Goal: Information Seeking & Learning: Compare options

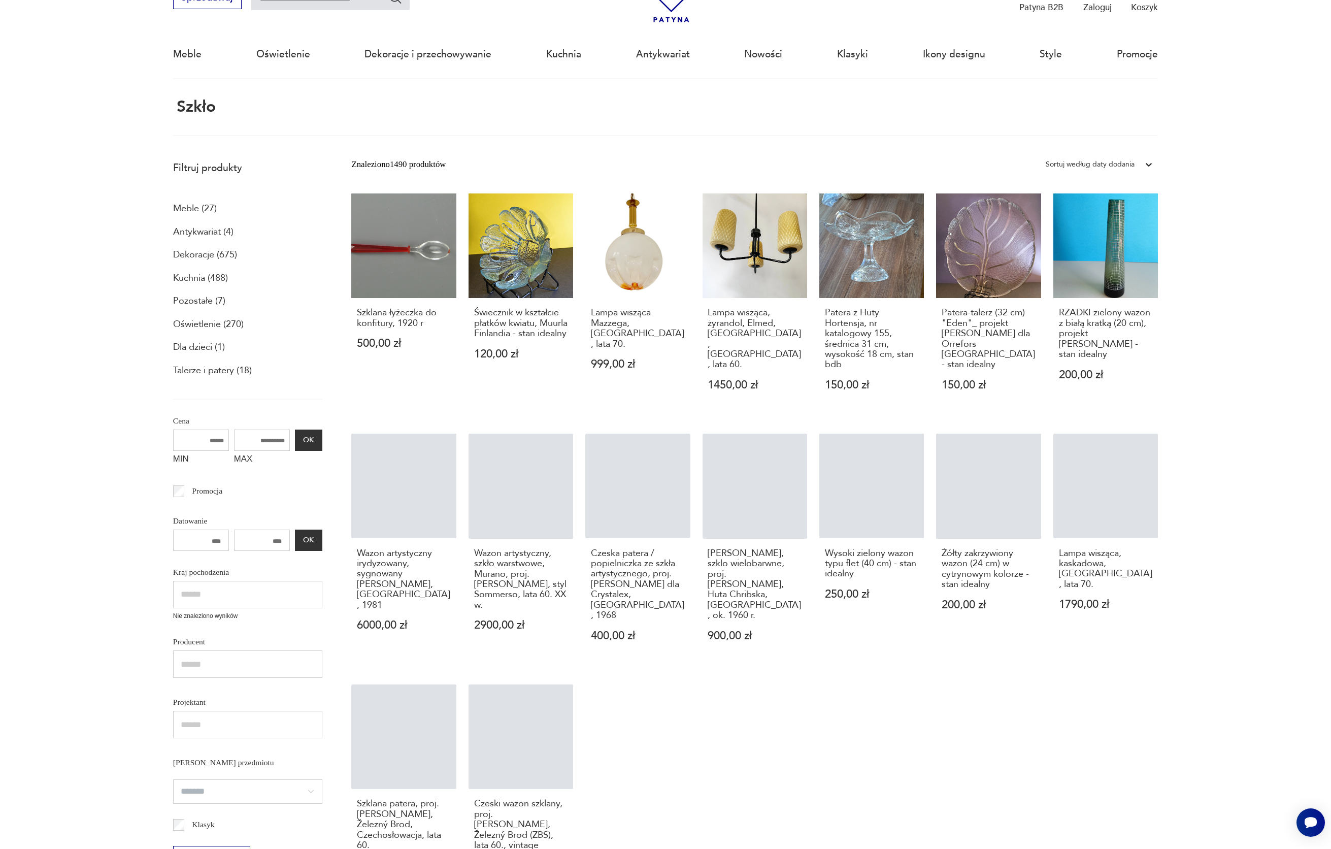
scroll to position [61, 0]
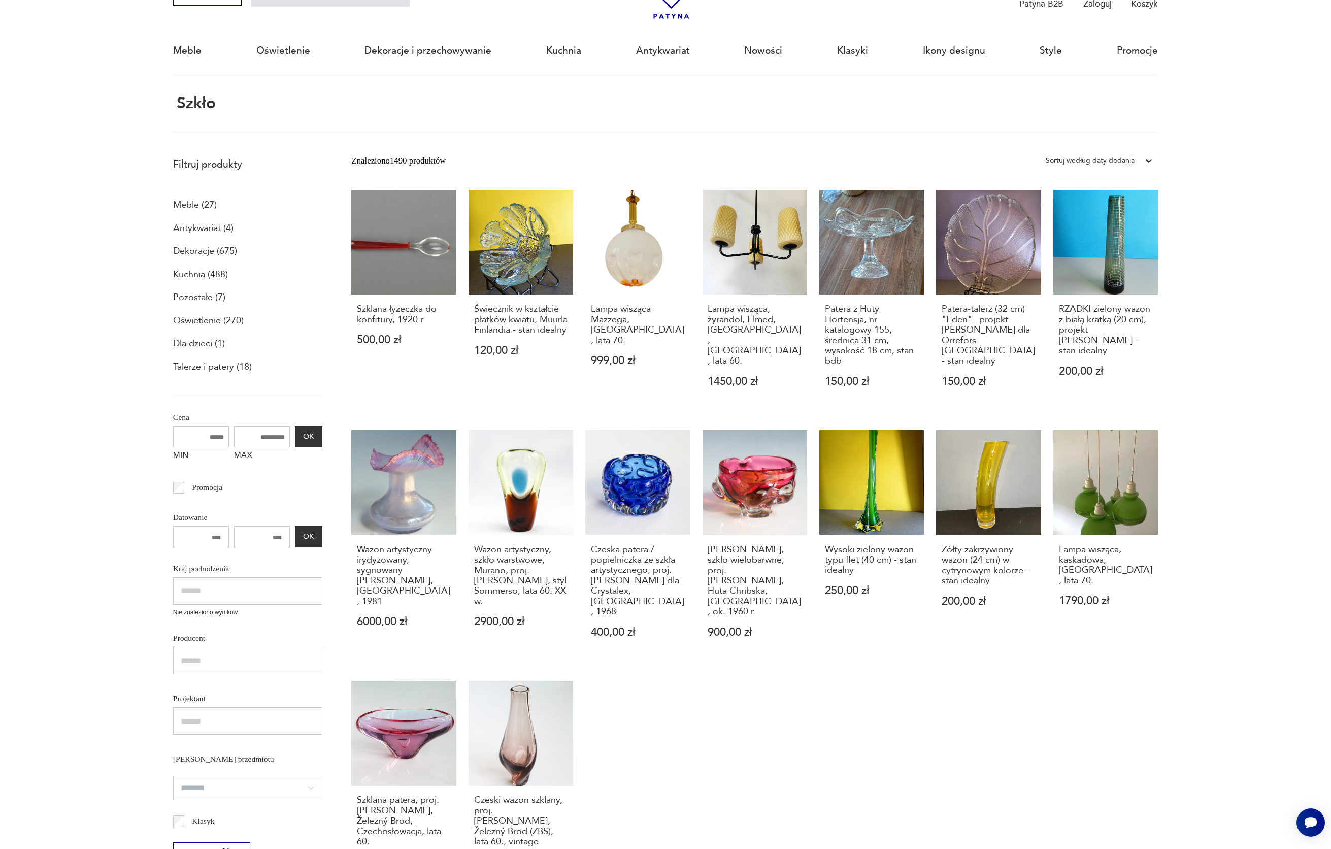
click at [208, 249] on p "Dekoracje (675)" at bounding box center [205, 251] width 64 height 17
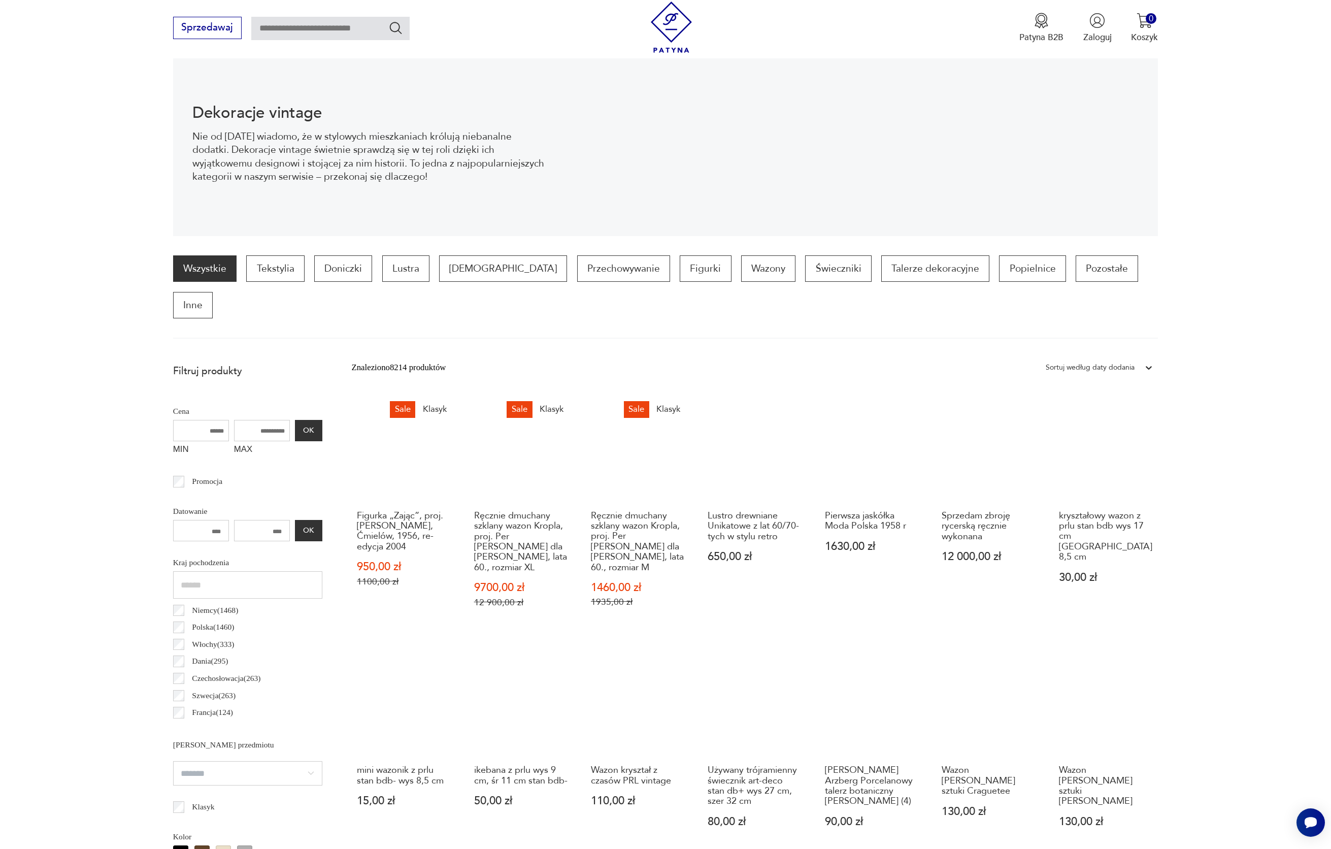
scroll to position [139, 0]
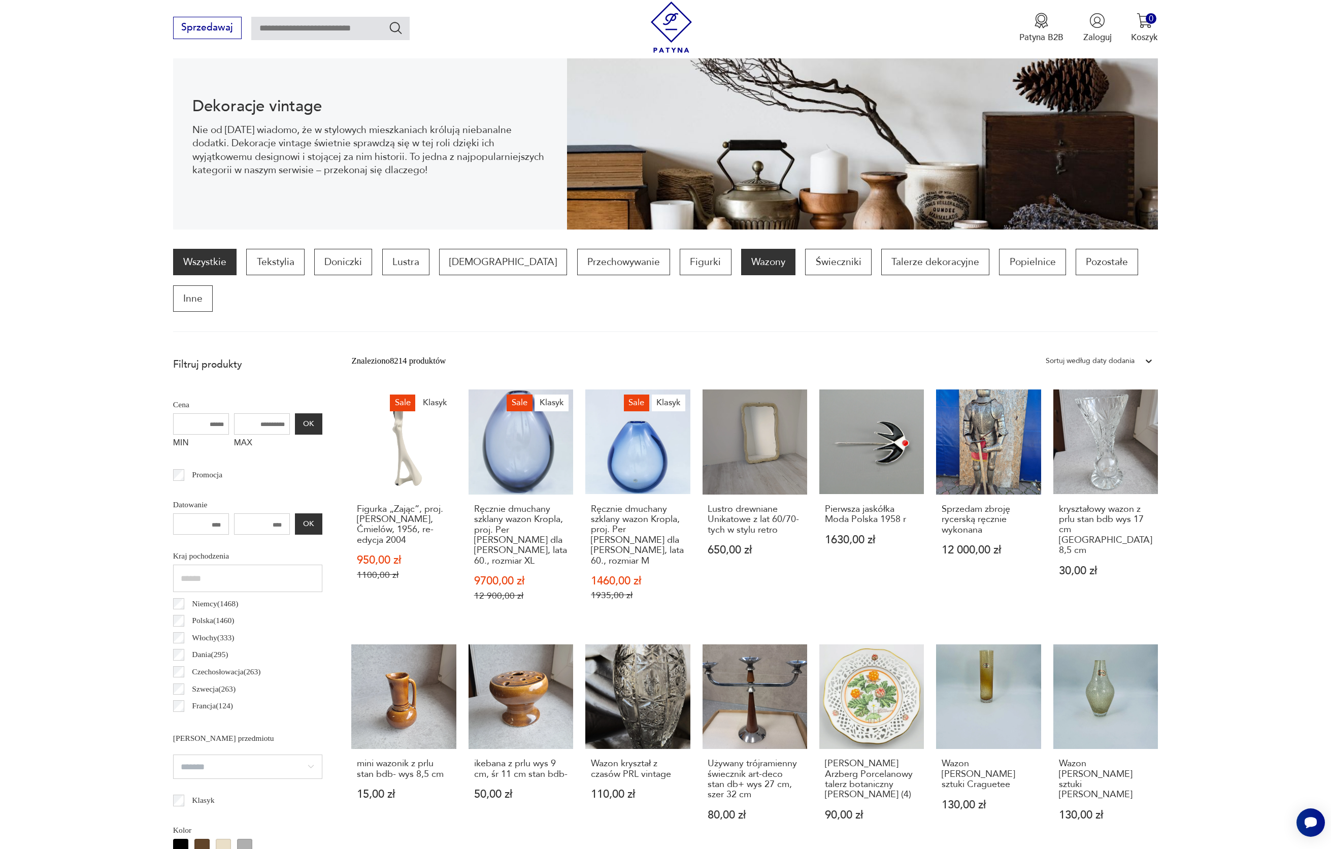
click at [741, 265] on p "Wazony" at bounding box center [768, 262] width 54 height 26
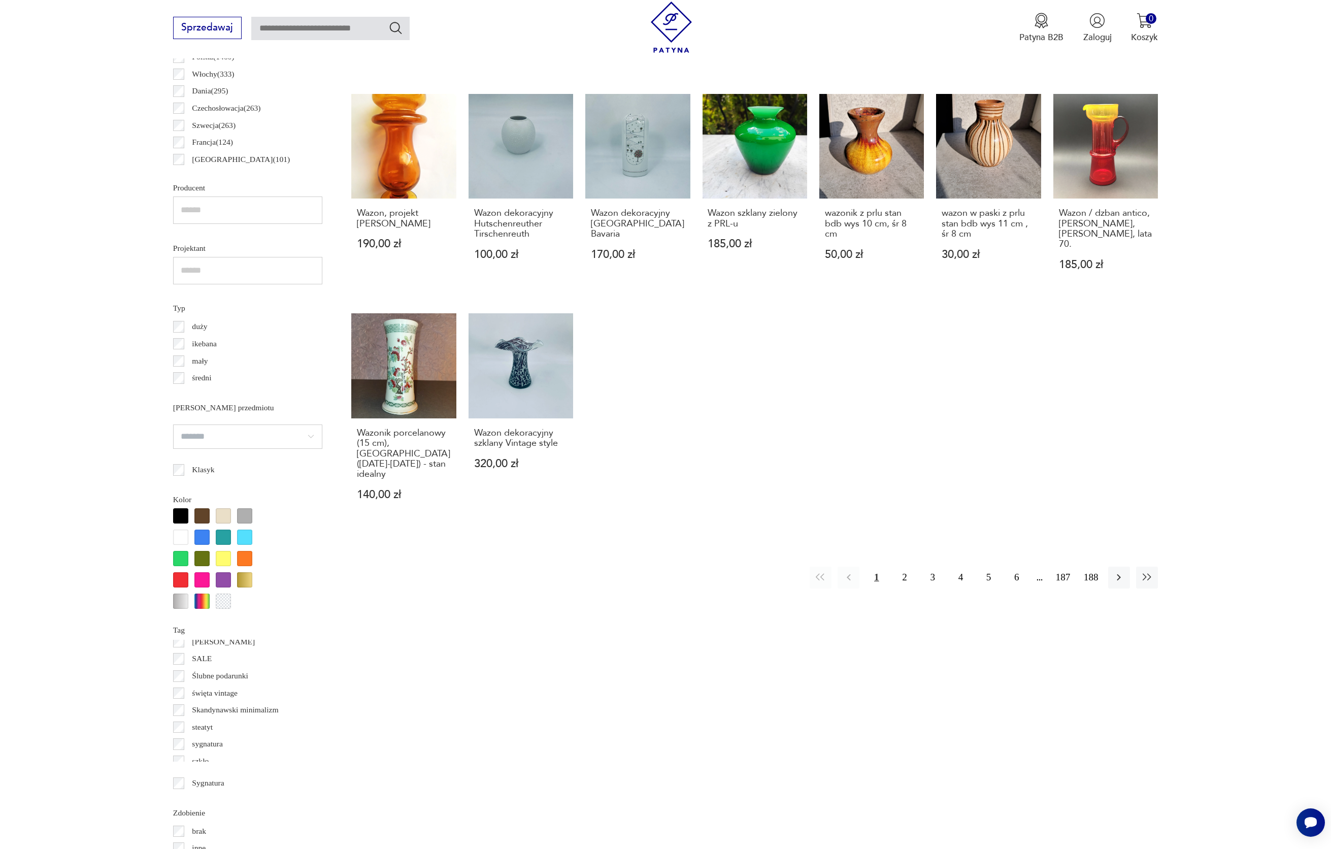
scroll to position [879, 0]
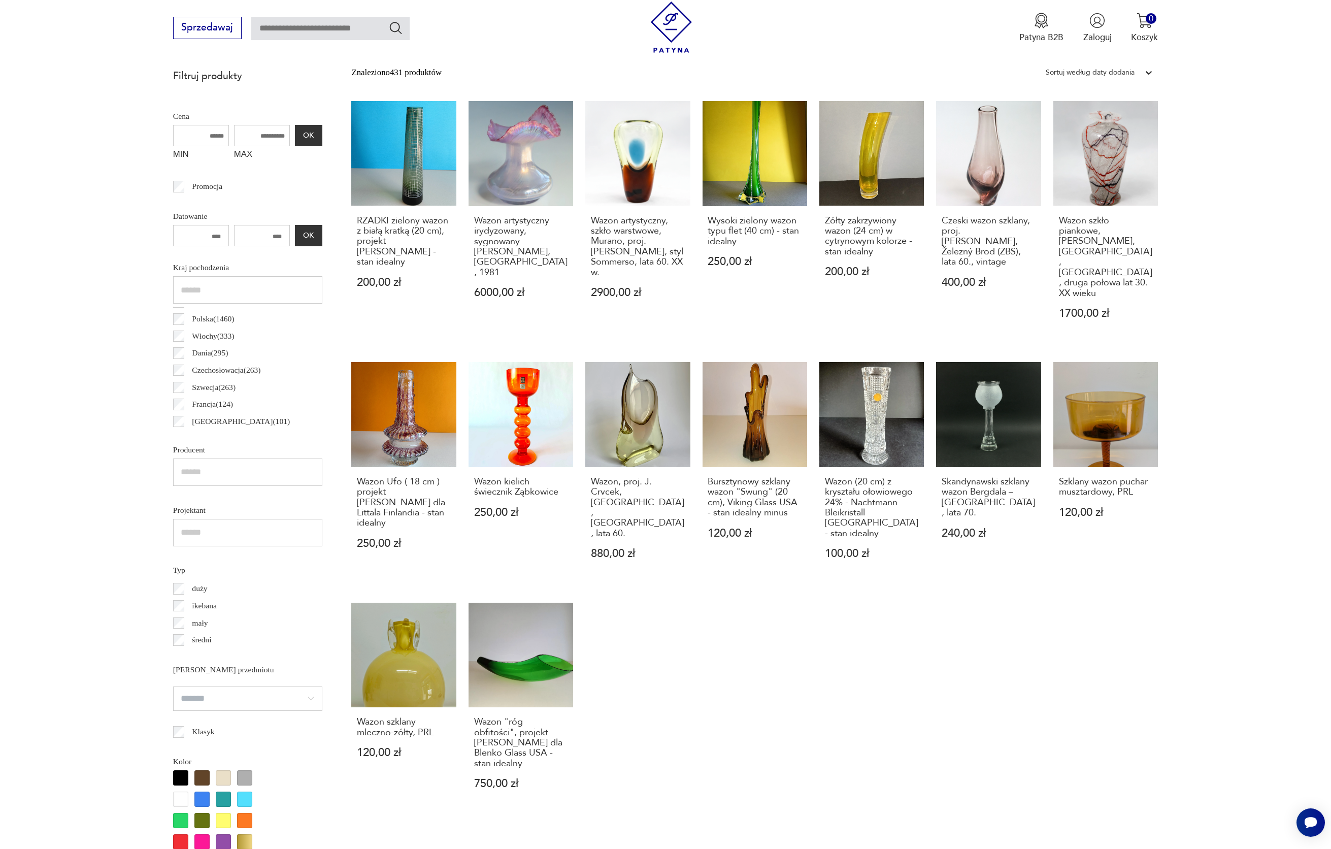
scroll to position [447, 0]
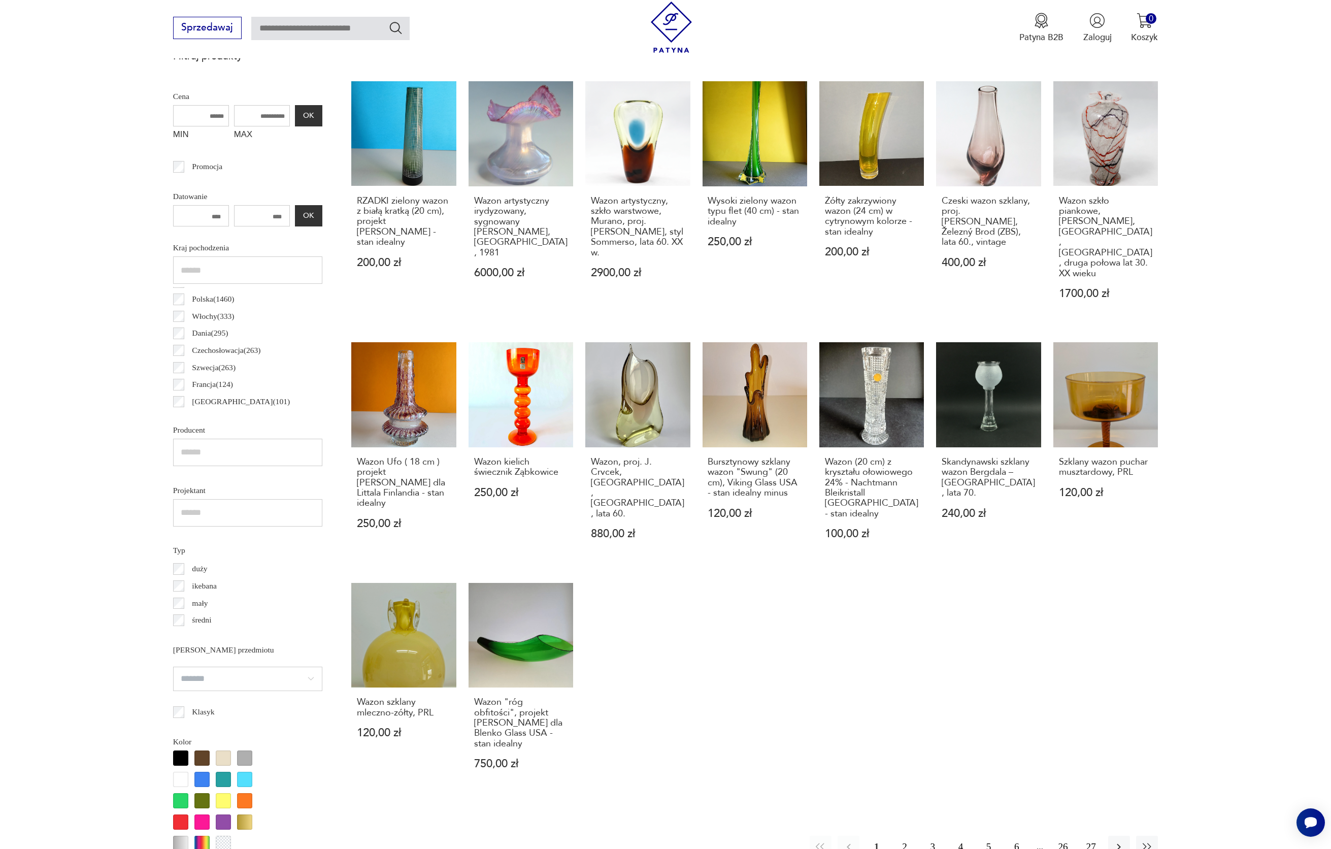
click at [903, 836] on button "2" at bounding box center [905, 847] width 22 height 22
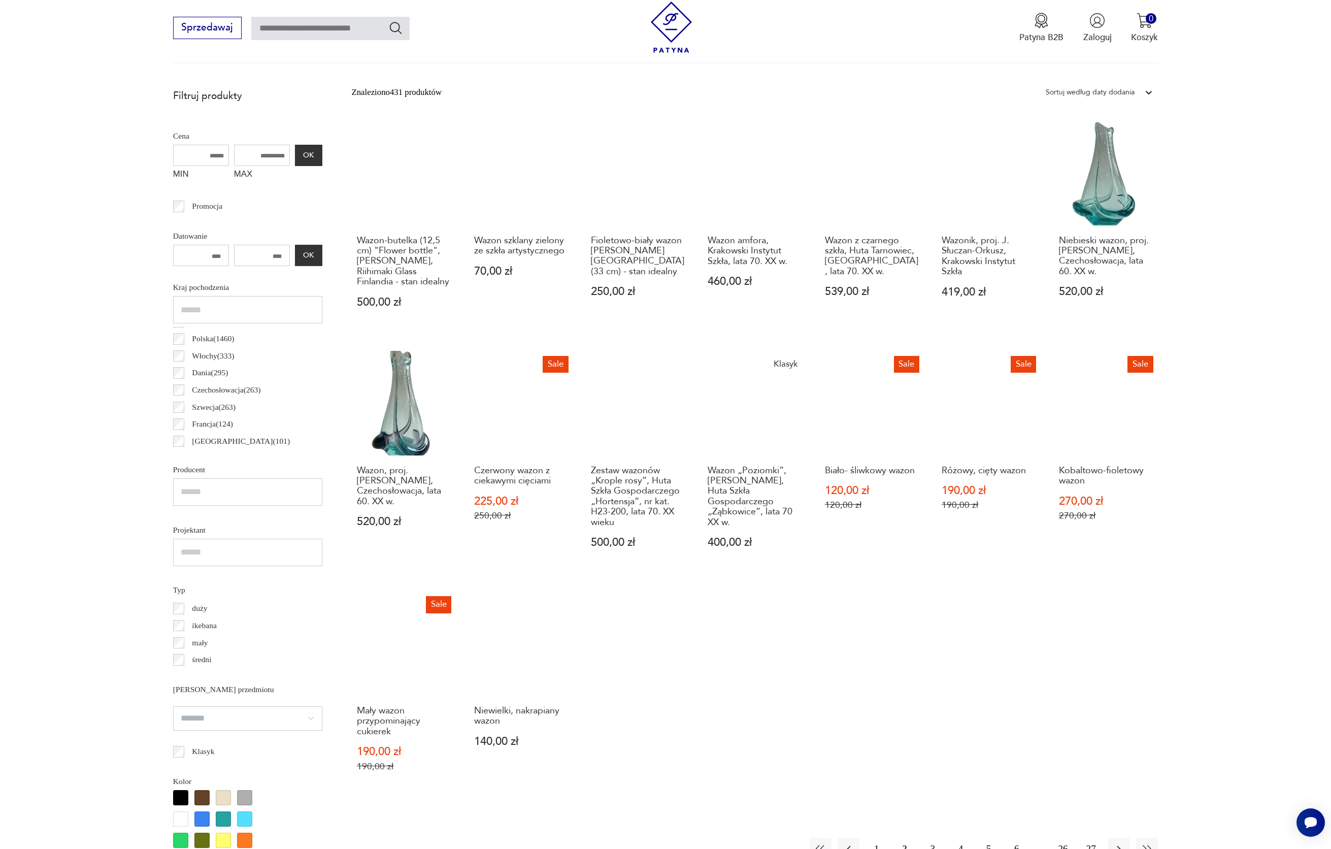
scroll to position [416, 0]
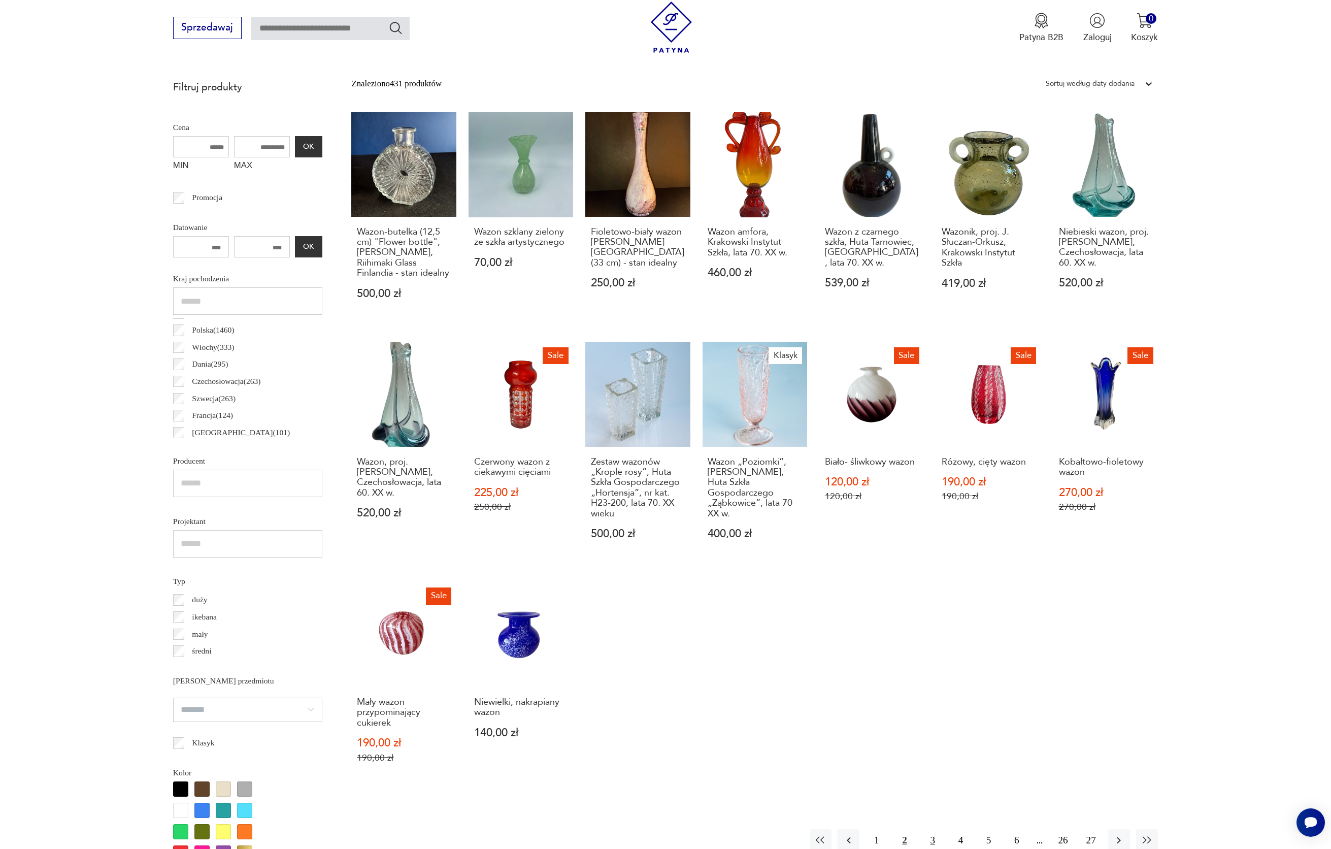
click at [934, 829] on button "3" at bounding box center [933, 840] width 22 height 22
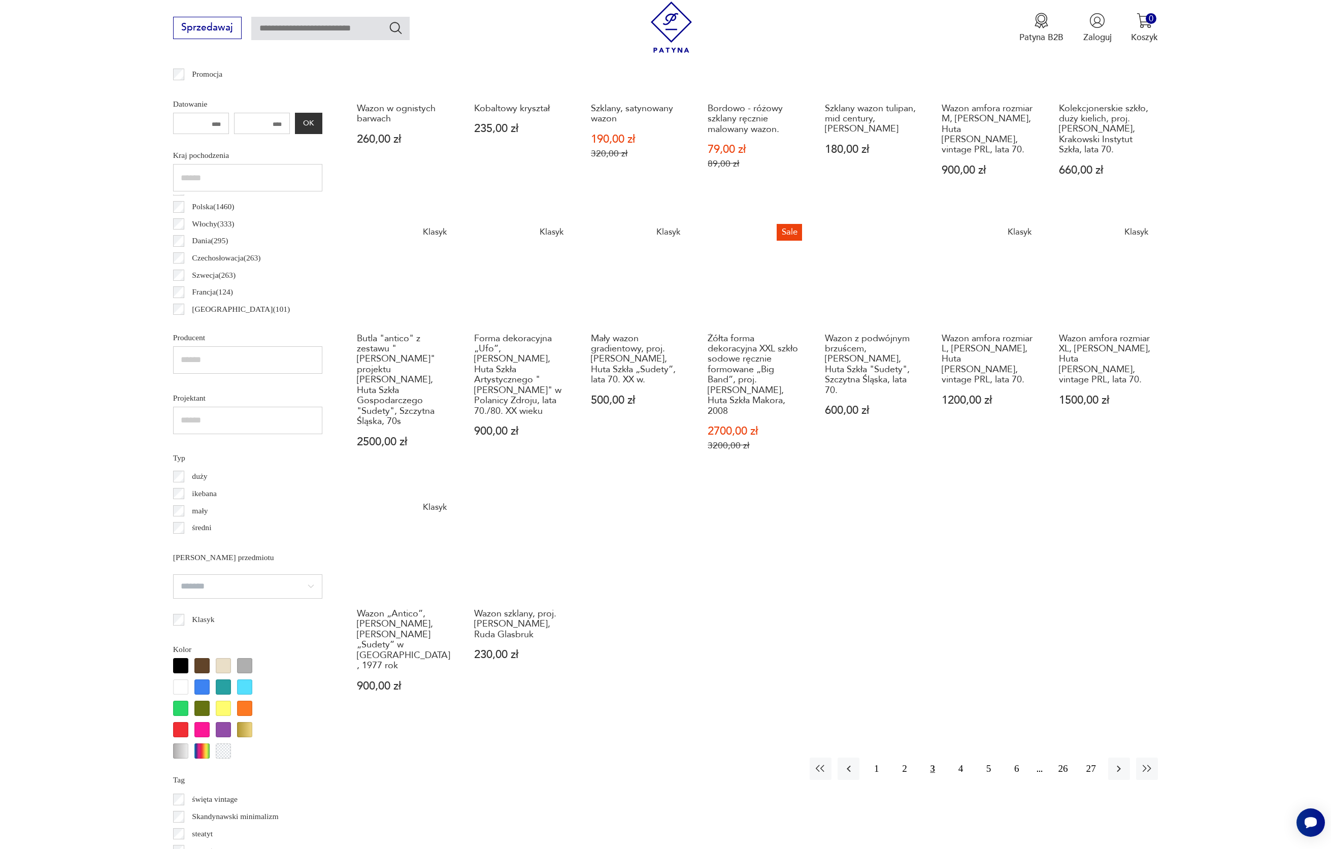
scroll to position [592, 0]
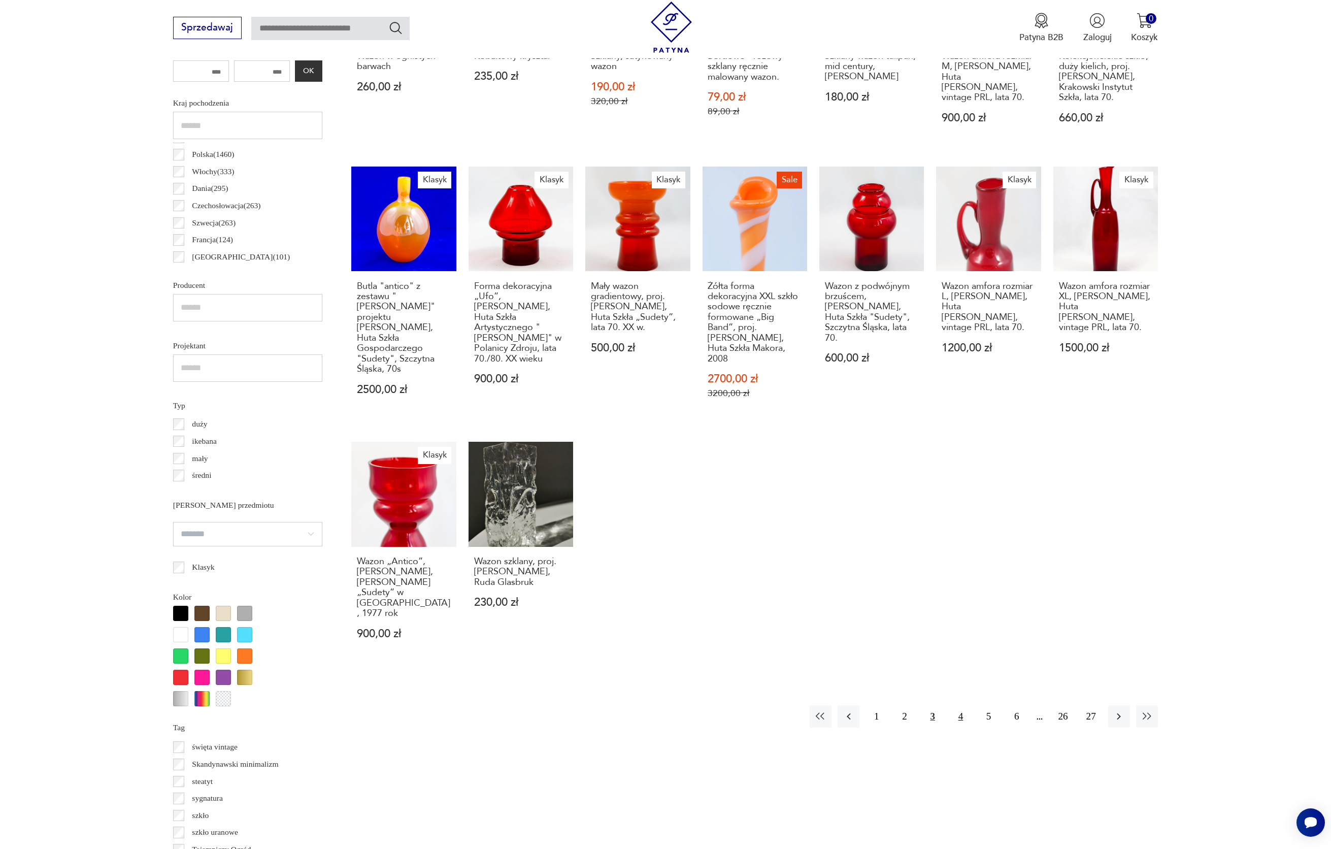
click at [959, 705] on button "4" at bounding box center [961, 716] width 22 height 22
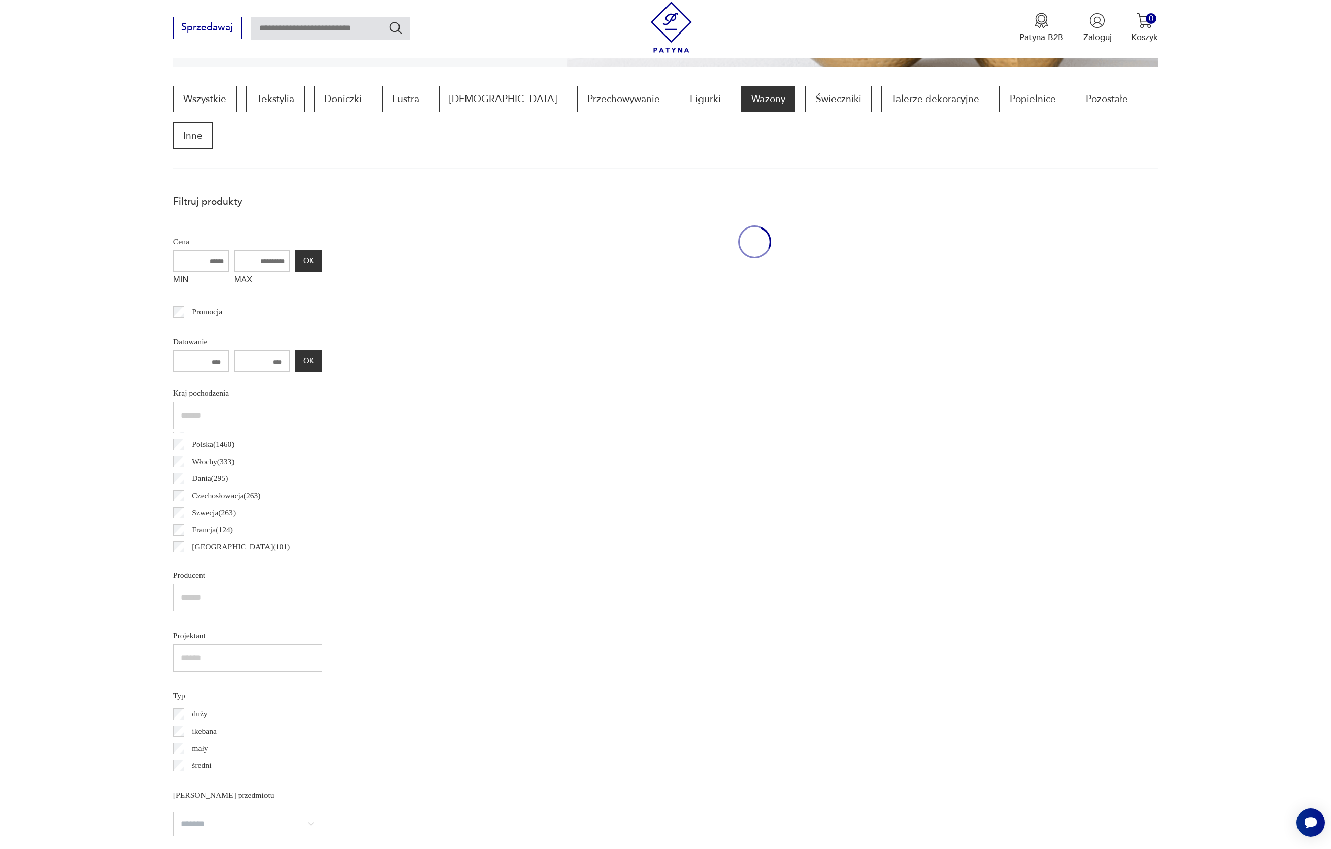
scroll to position [529, 0]
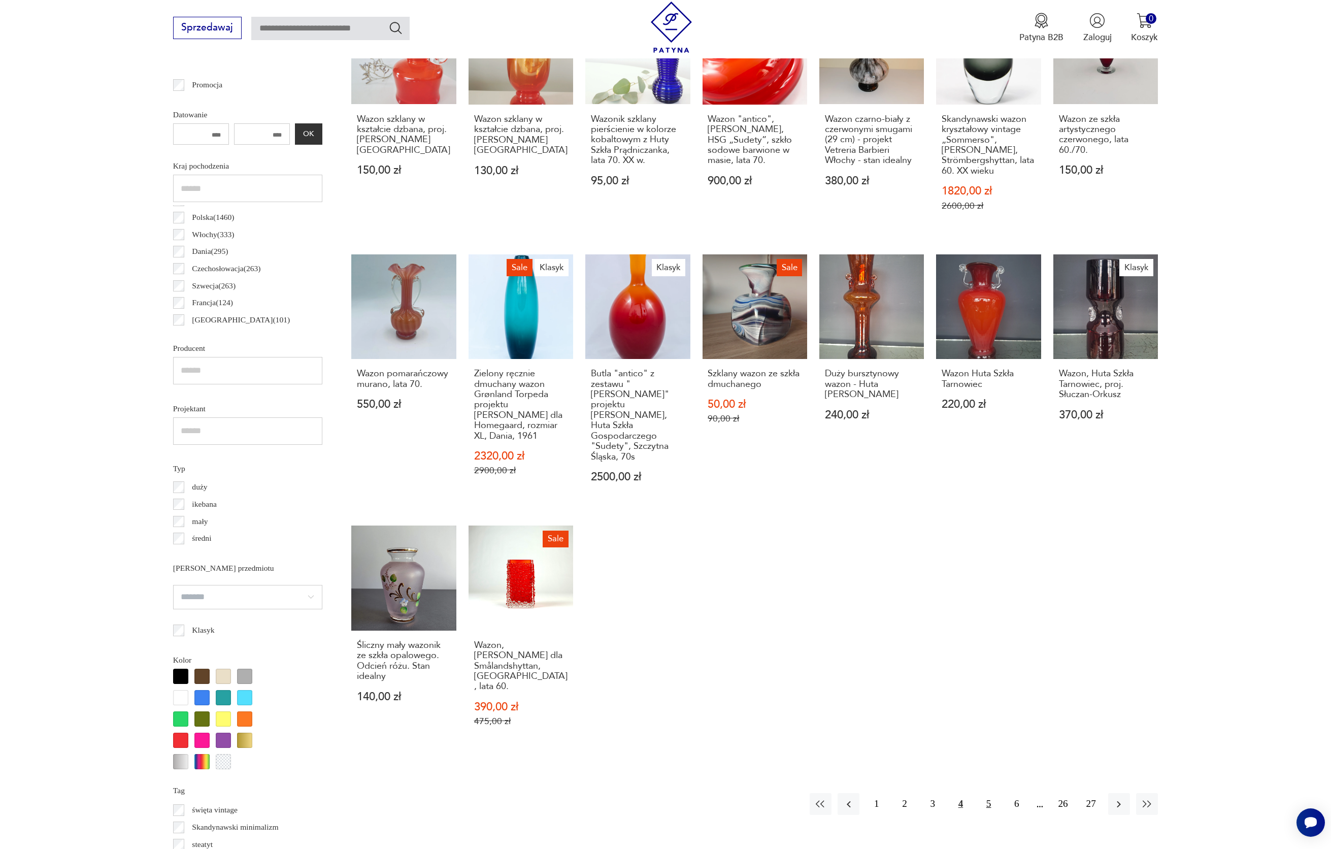
click at [987, 793] on button "5" at bounding box center [989, 804] width 22 height 22
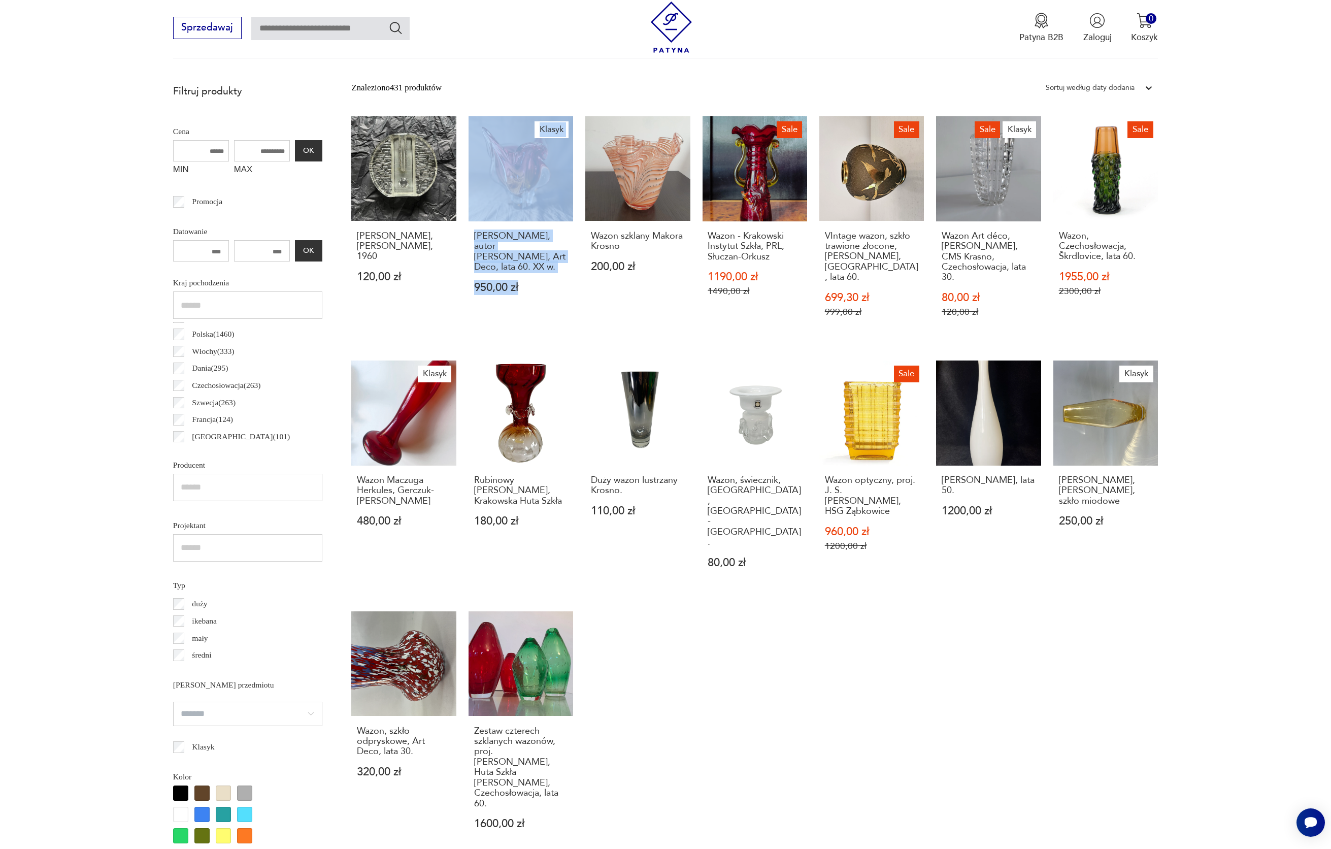
scroll to position [425, 0]
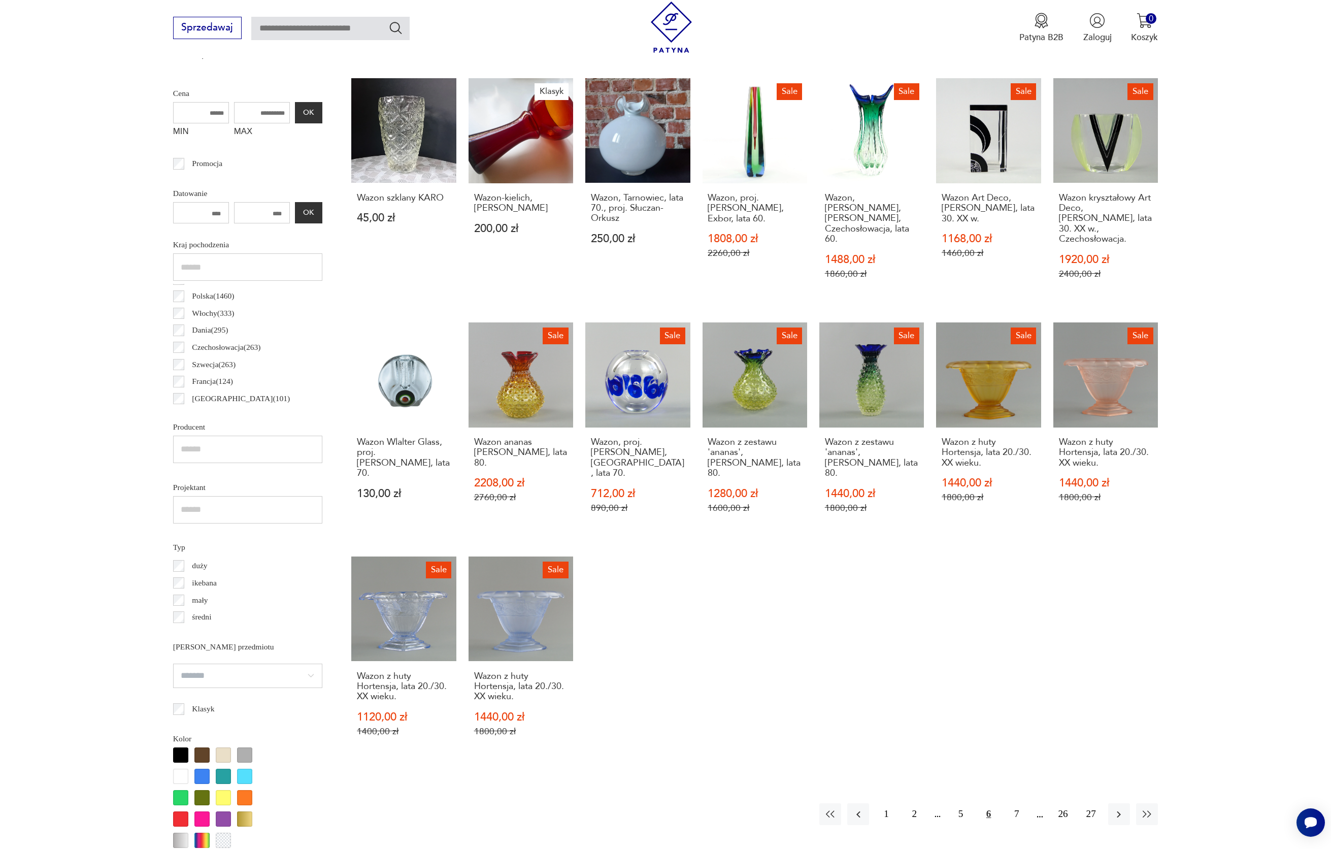
scroll to position [502, 0]
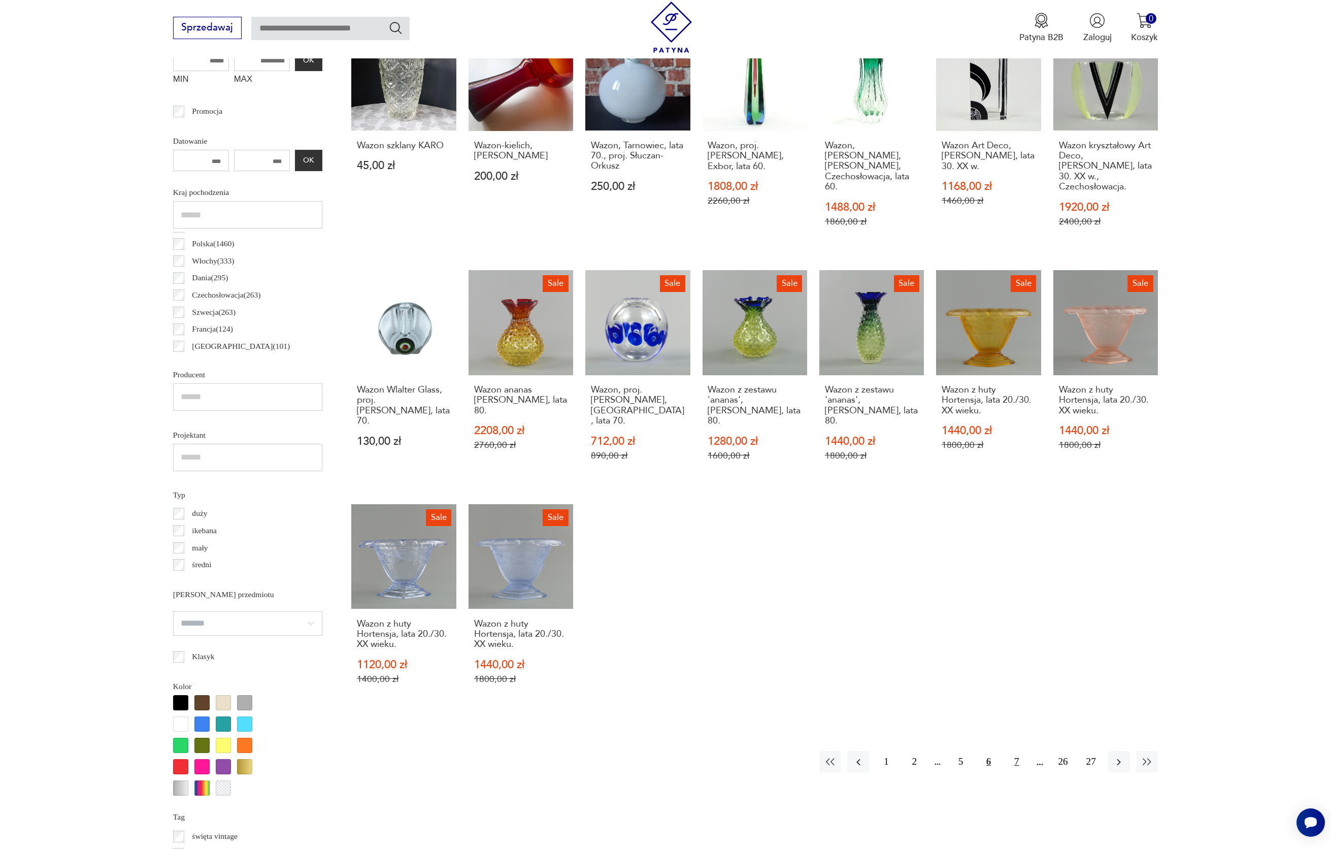
click at [1013, 751] on button "7" at bounding box center [1017, 762] width 22 height 22
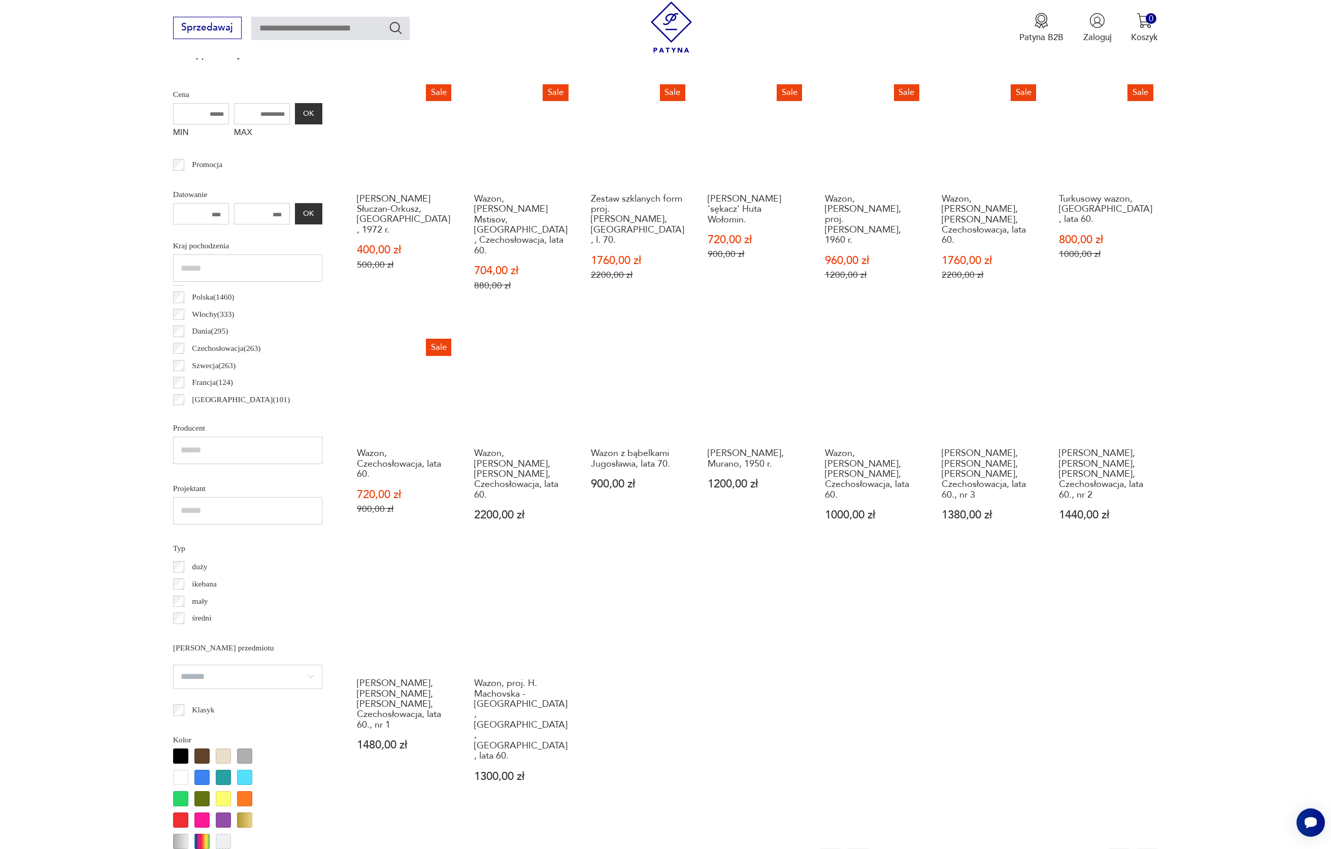
scroll to position [501, 0]
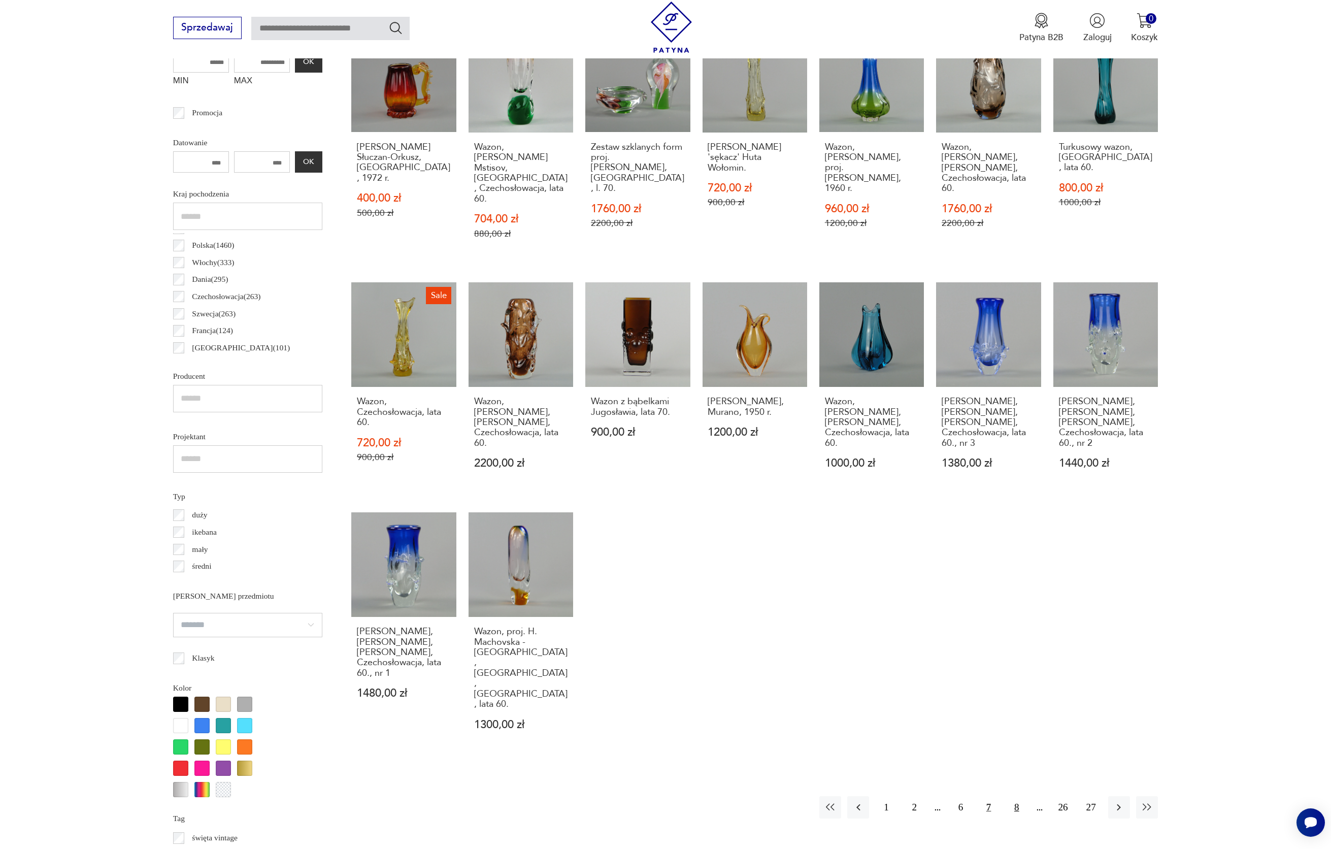
click at [1011, 796] on button "8" at bounding box center [1017, 807] width 22 height 22
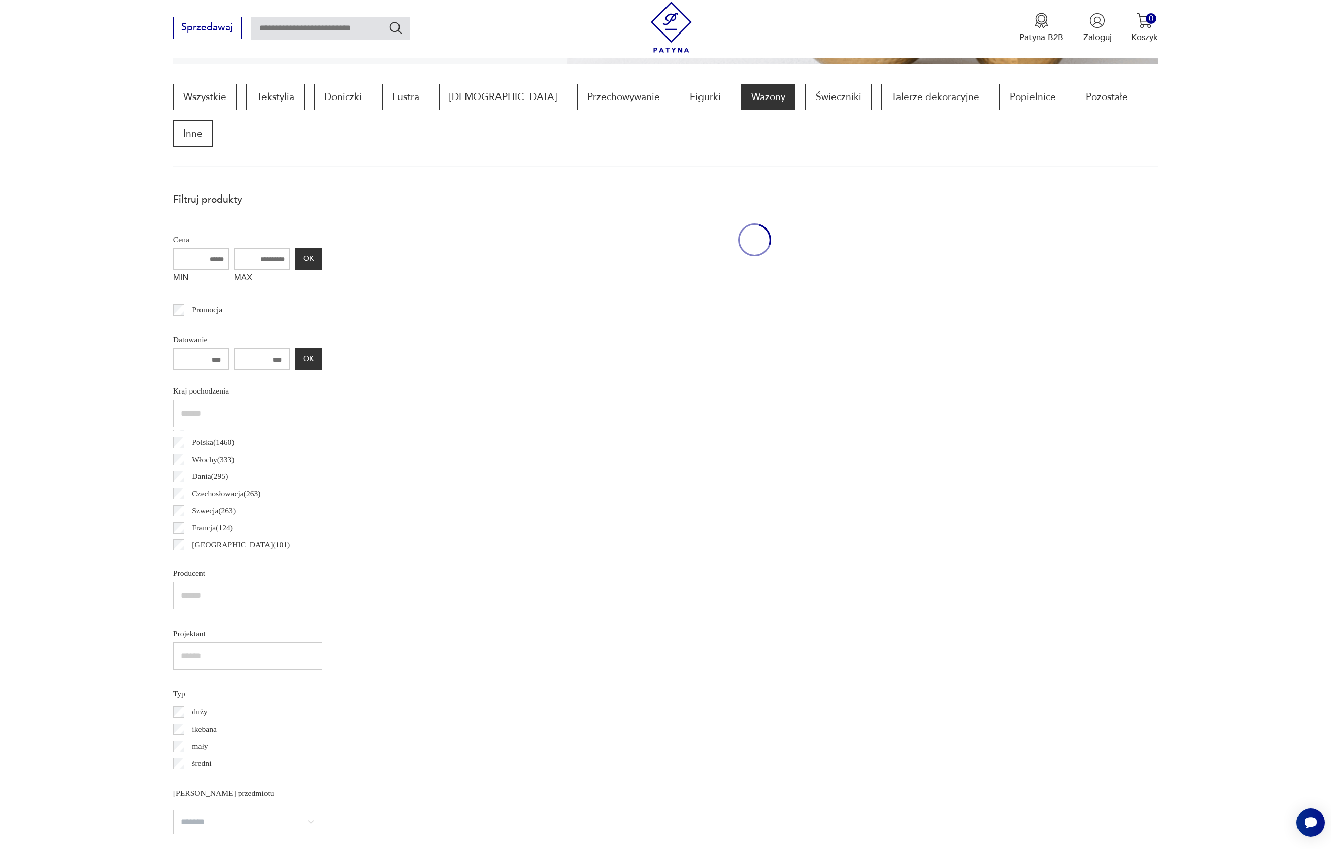
scroll to position [302, 0]
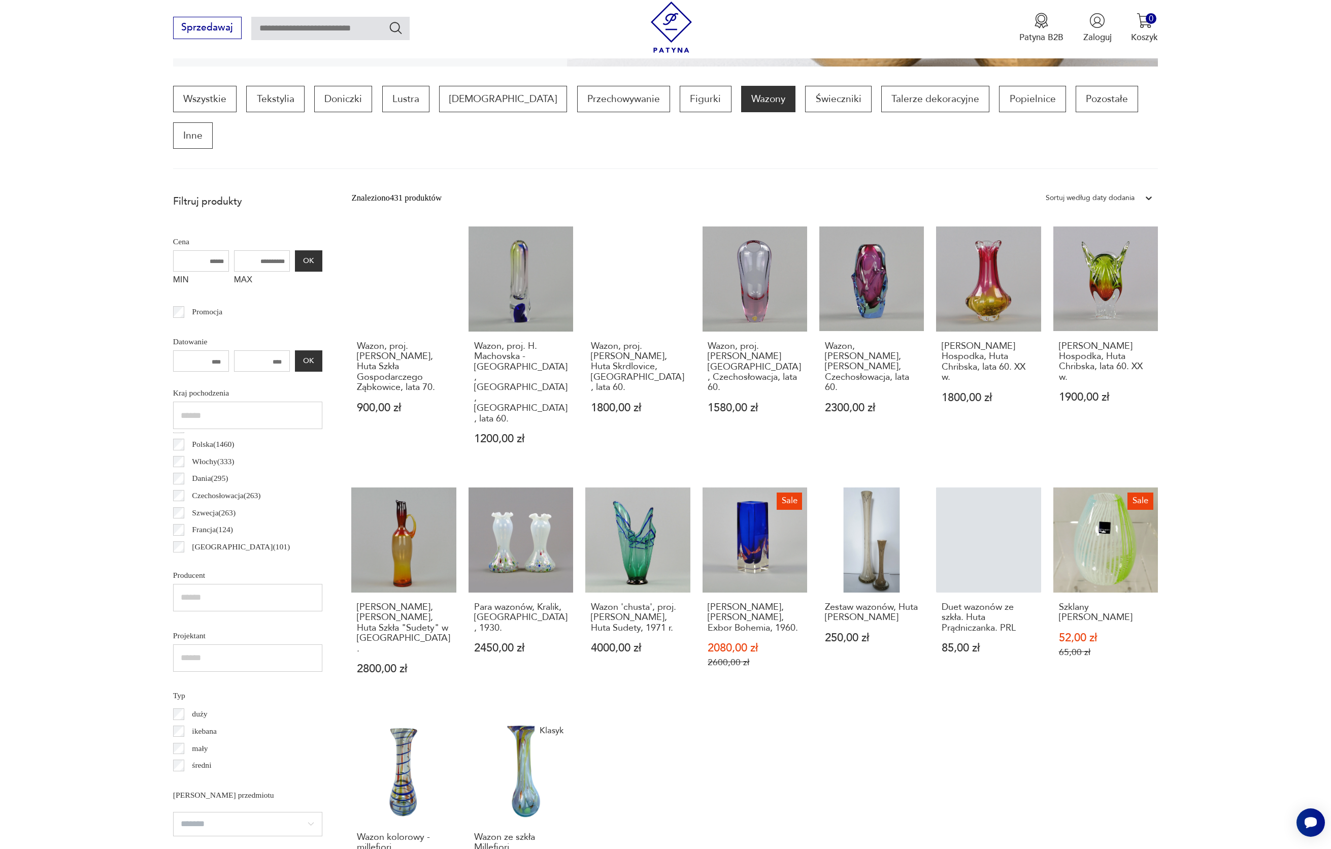
scroll to position [501, 0]
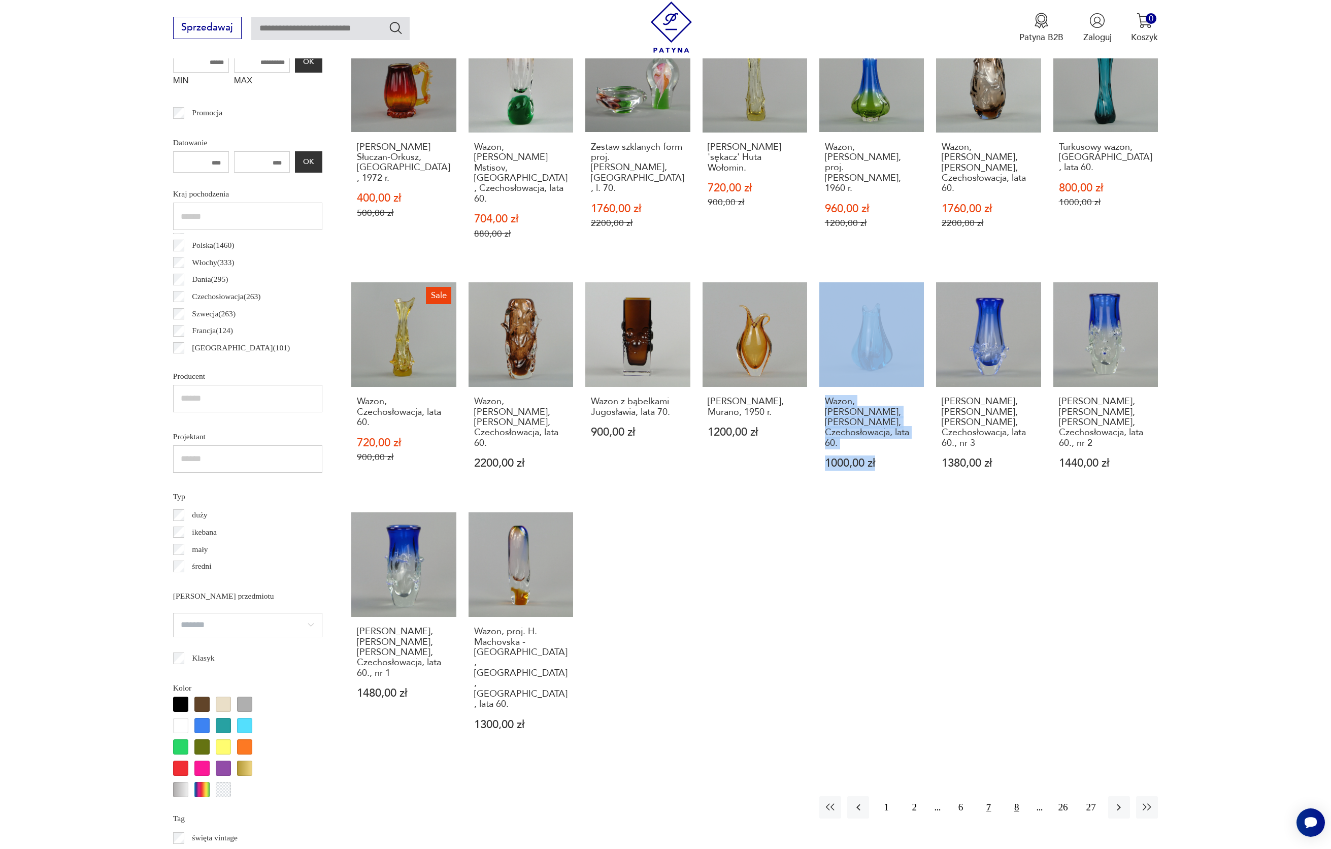
click at [1017, 796] on button "8" at bounding box center [1017, 807] width 22 height 22
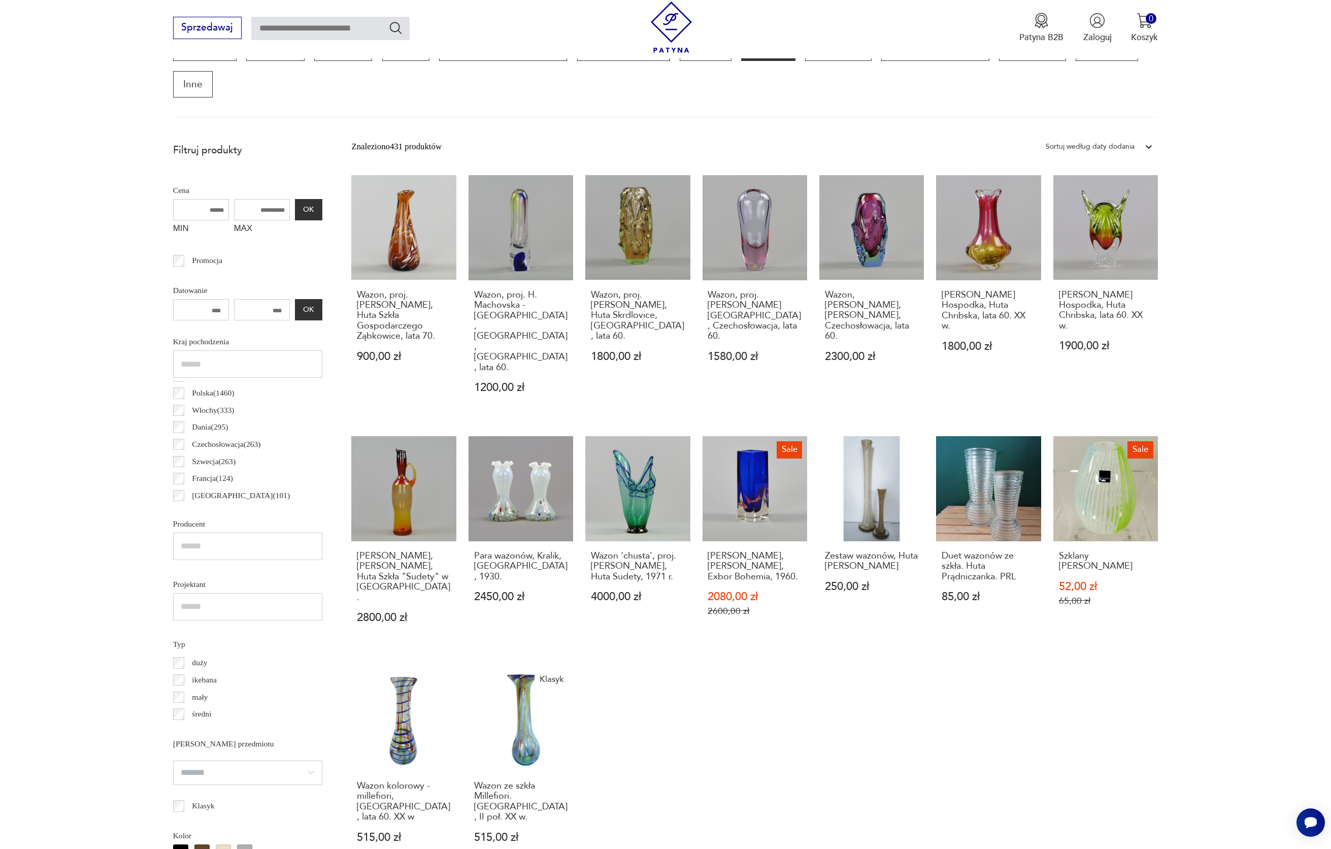
scroll to position [521, 0]
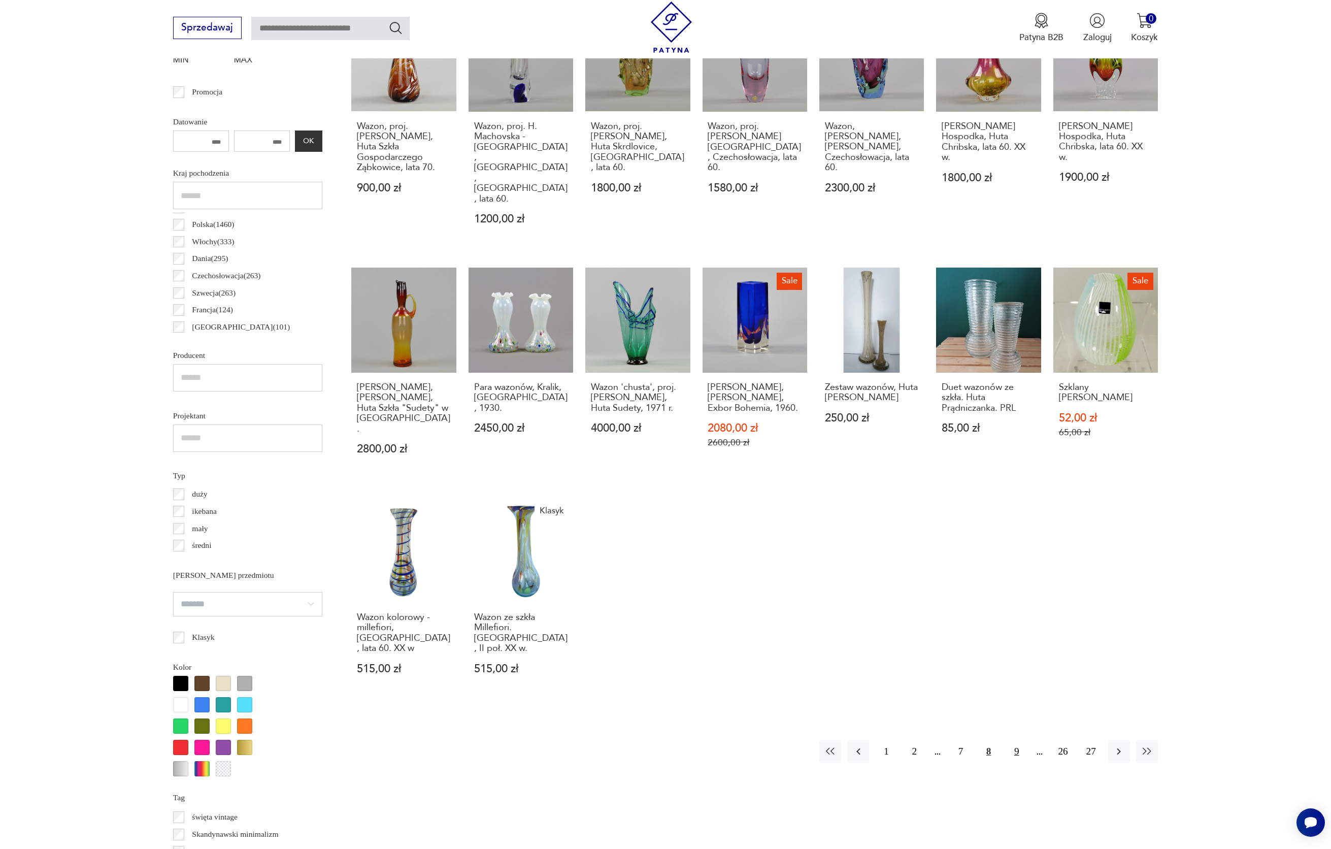
click at [1019, 740] on button "9" at bounding box center [1017, 751] width 22 height 22
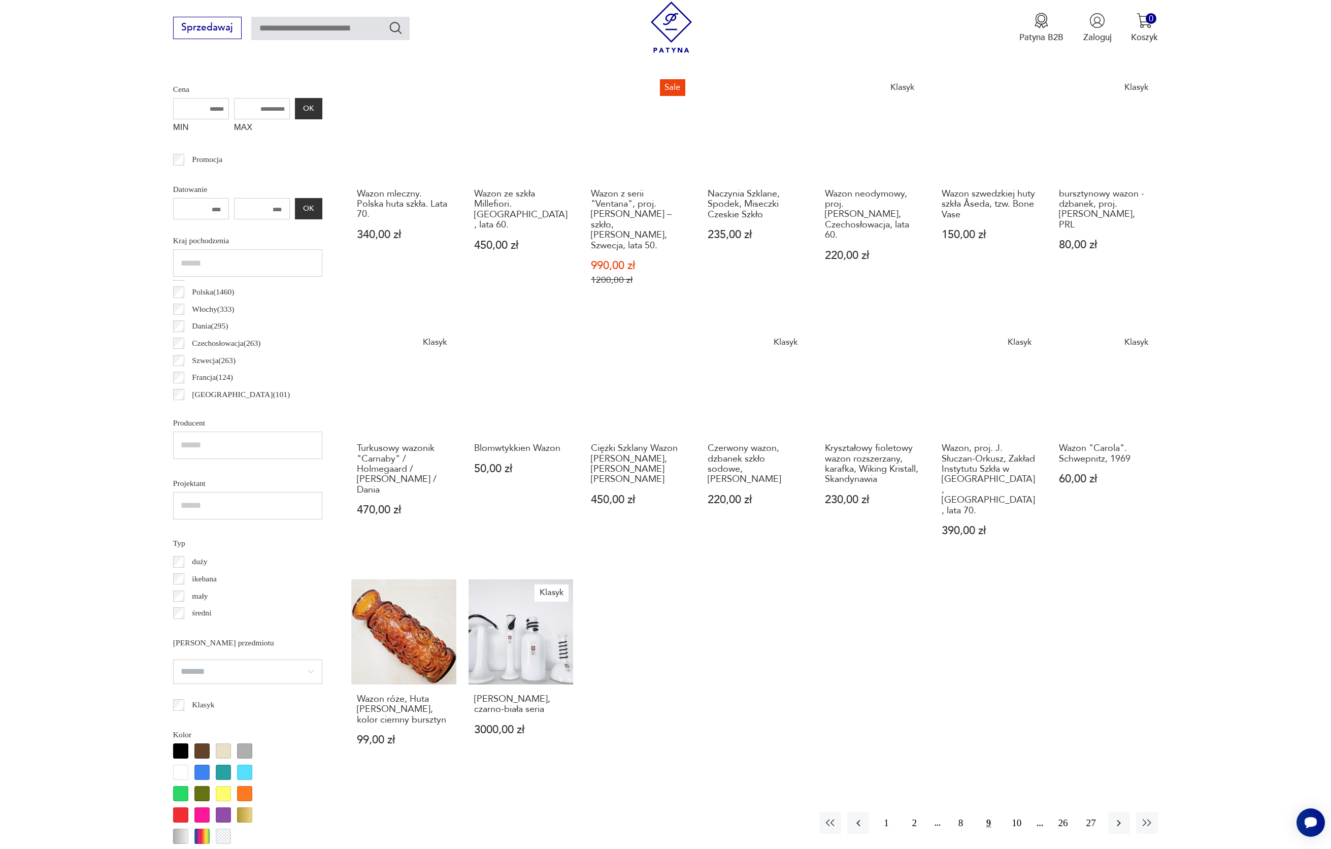
scroll to position [461, 0]
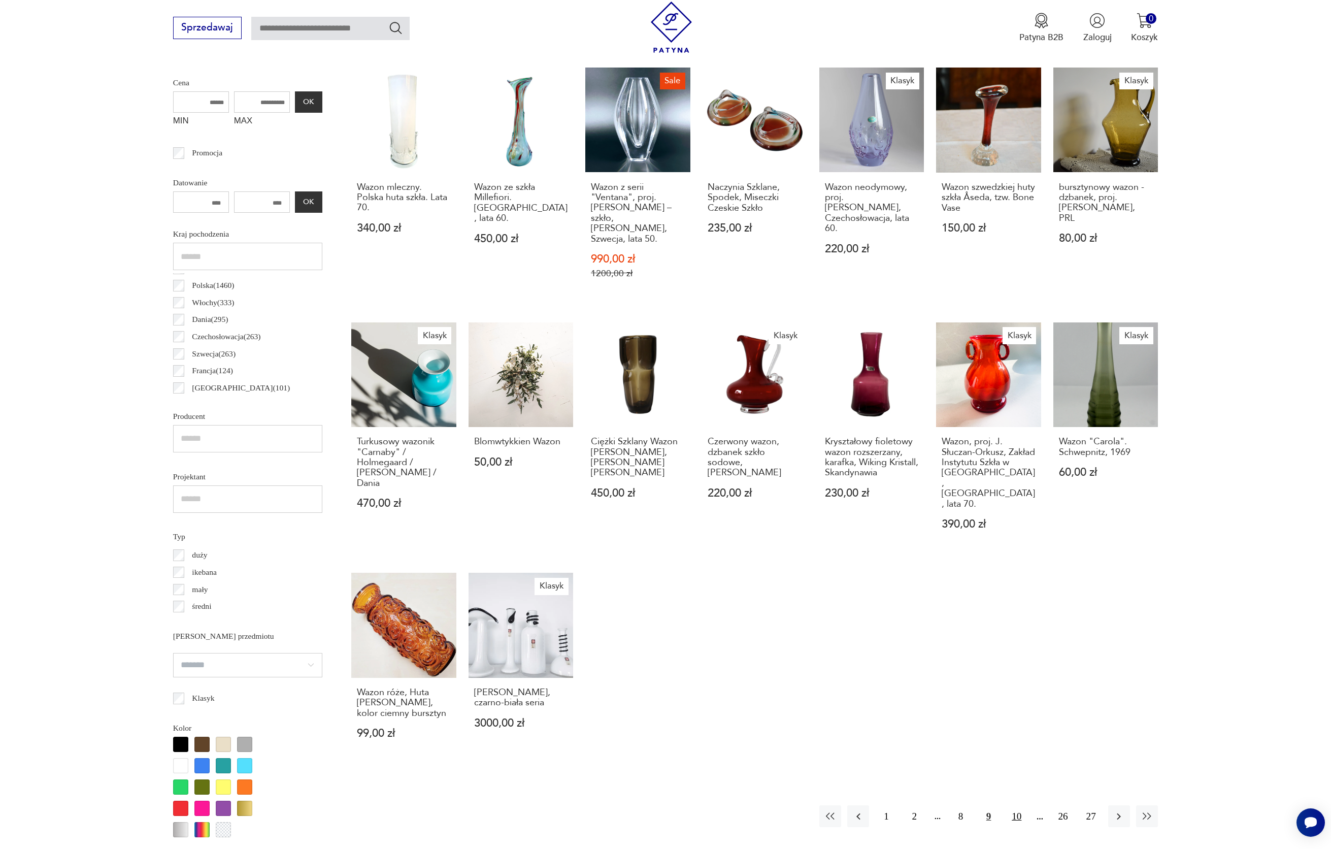
click at [1015, 805] on button "10" at bounding box center [1017, 816] width 22 height 22
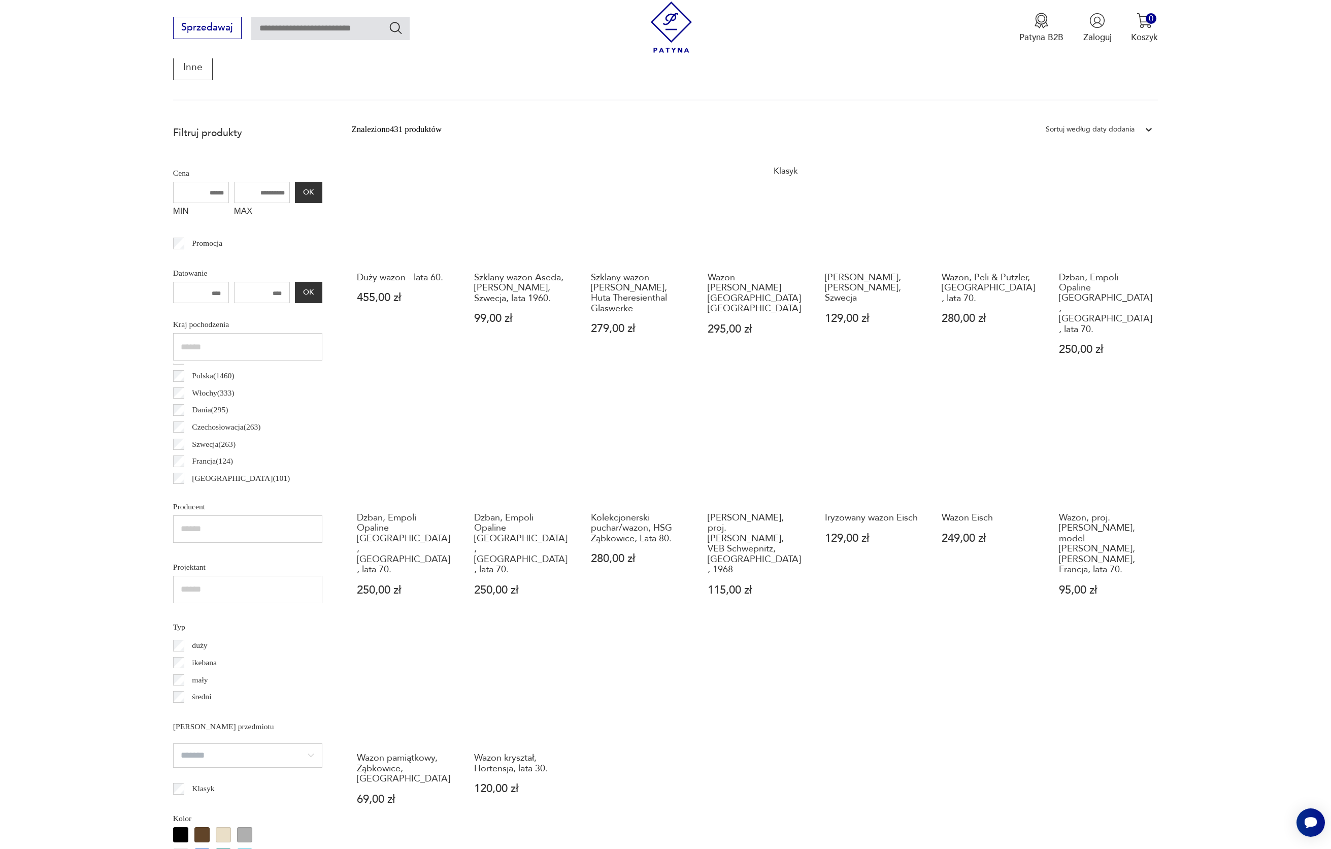
scroll to position [396, 0]
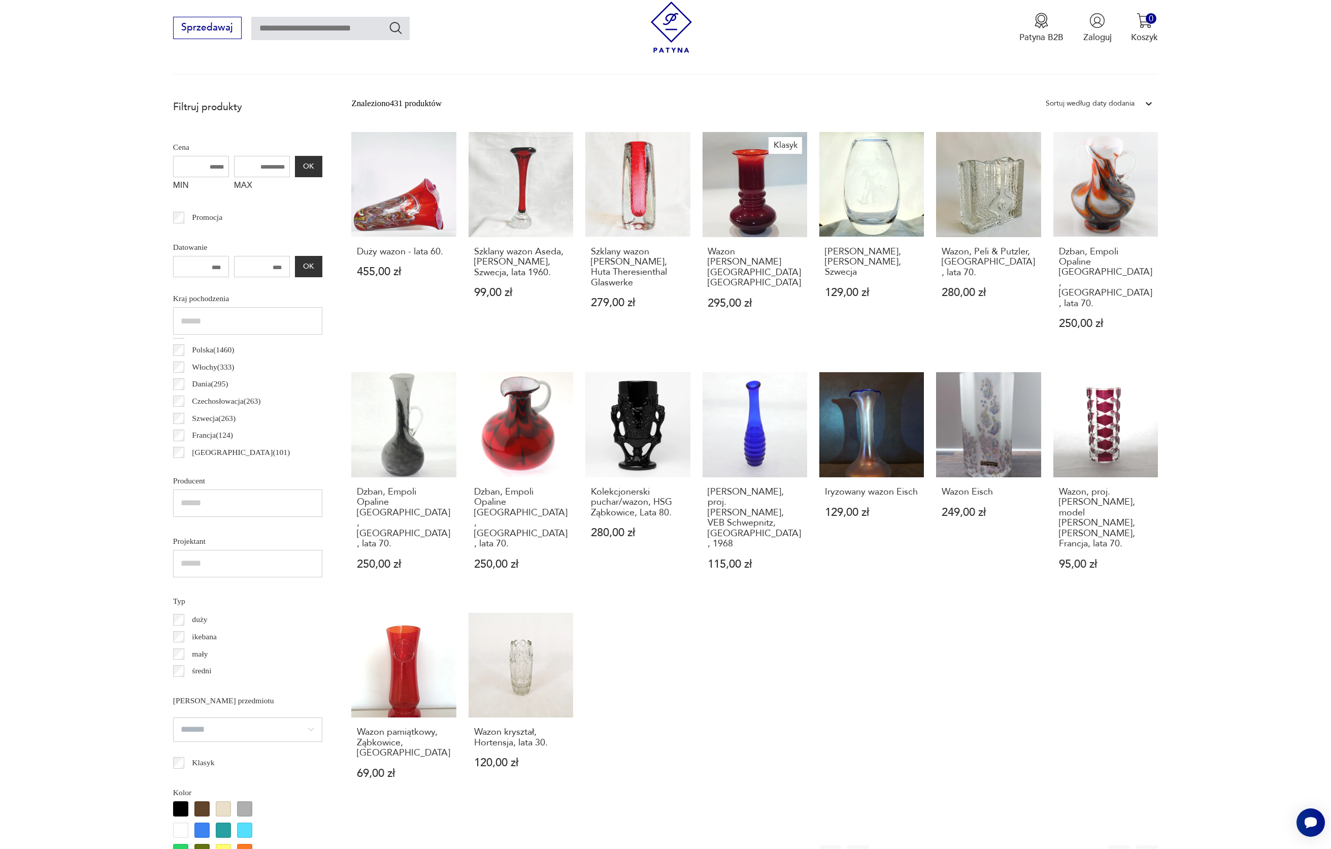
click at [1017, 845] on button "11" at bounding box center [1017, 856] width 22 height 22
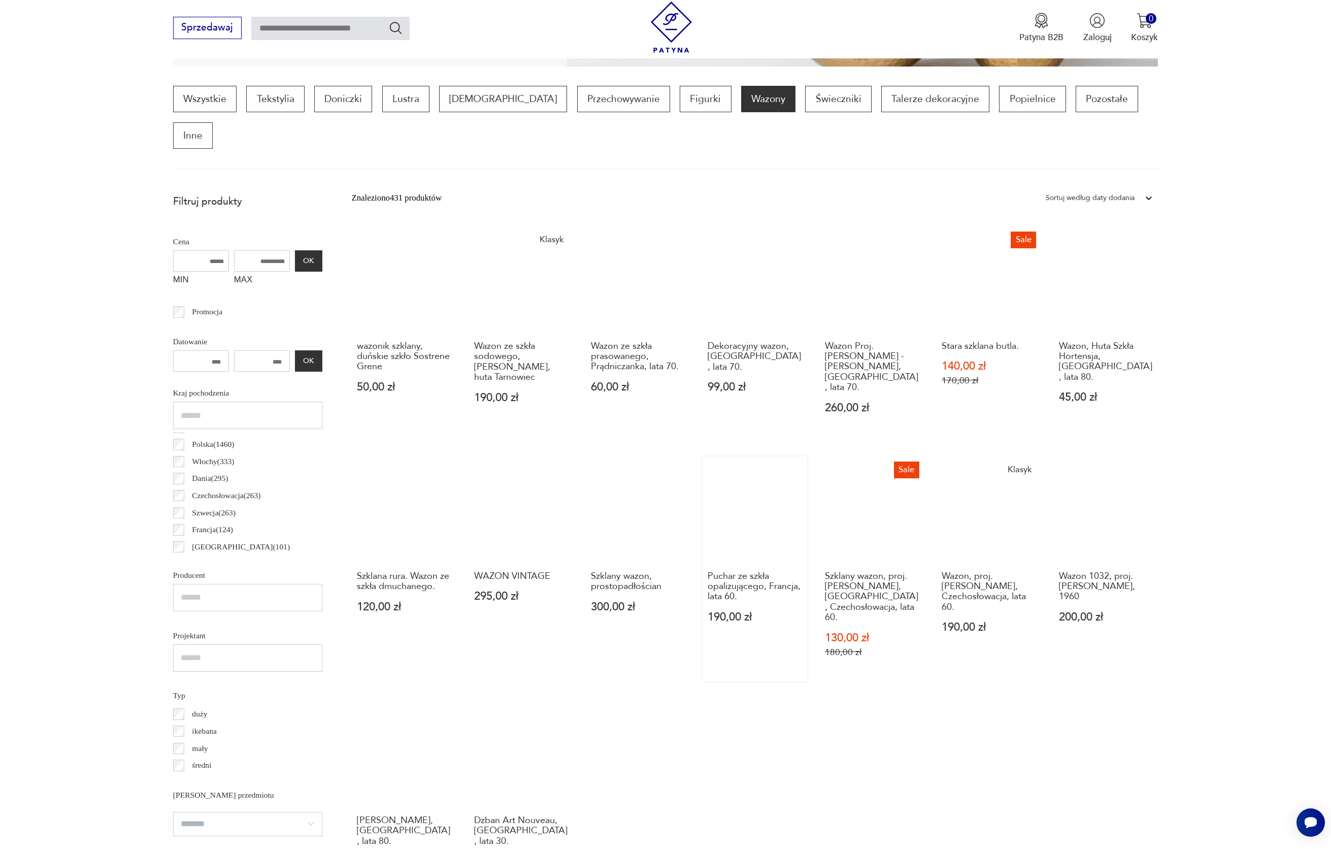
scroll to position [498, 0]
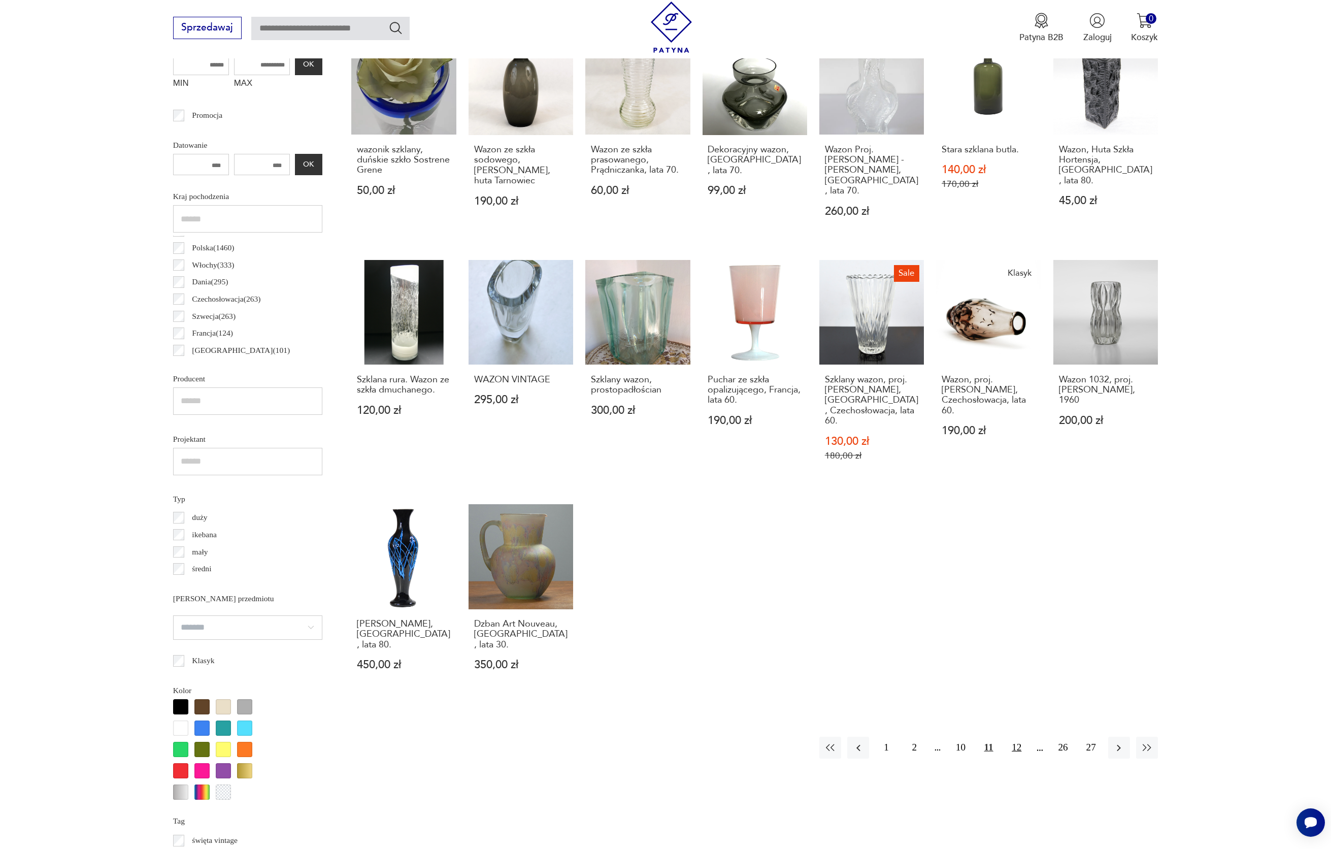
click at [1015, 737] on button "12" at bounding box center [1017, 748] width 22 height 22
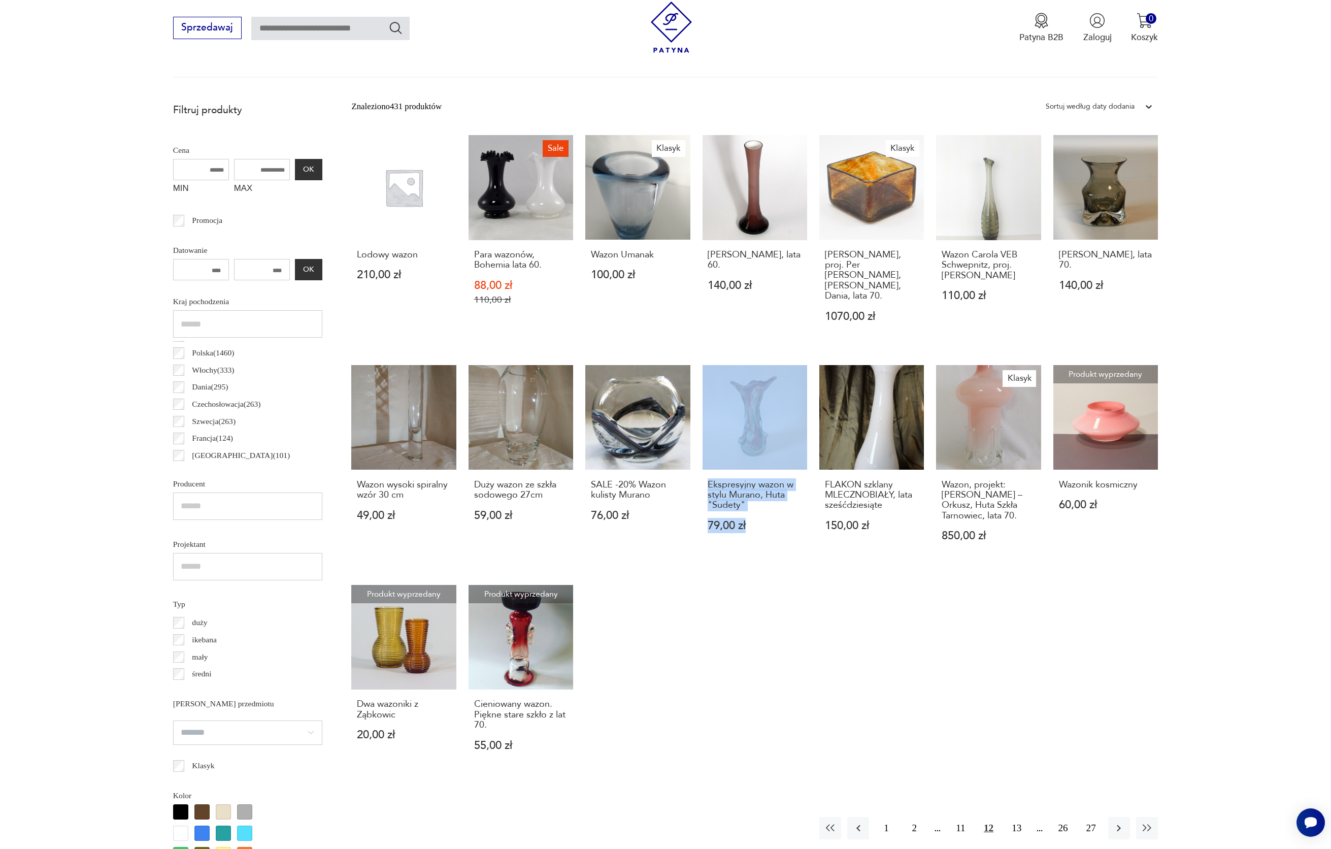
scroll to position [498, 0]
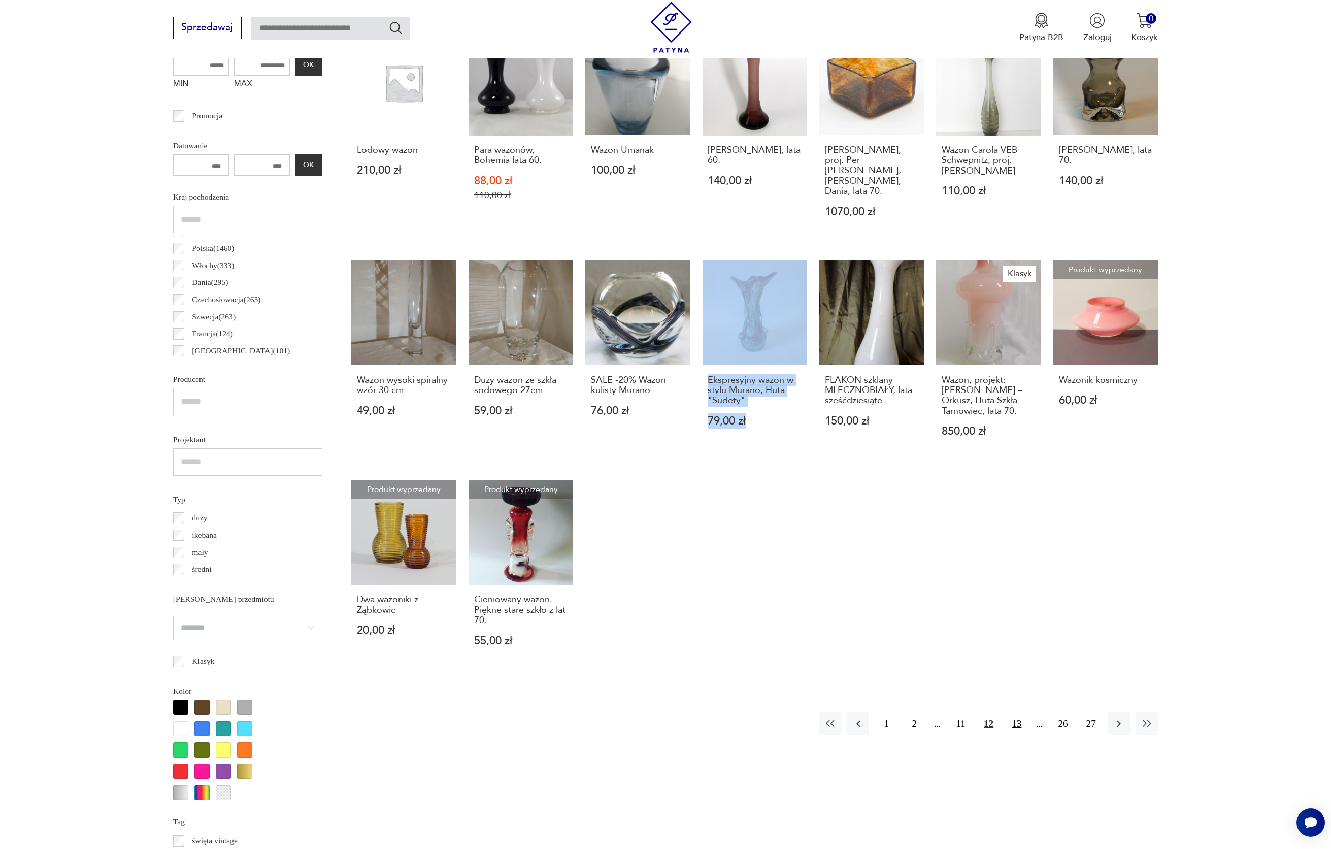
click at [1024, 712] on button "13" at bounding box center [1017, 723] width 22 height 22
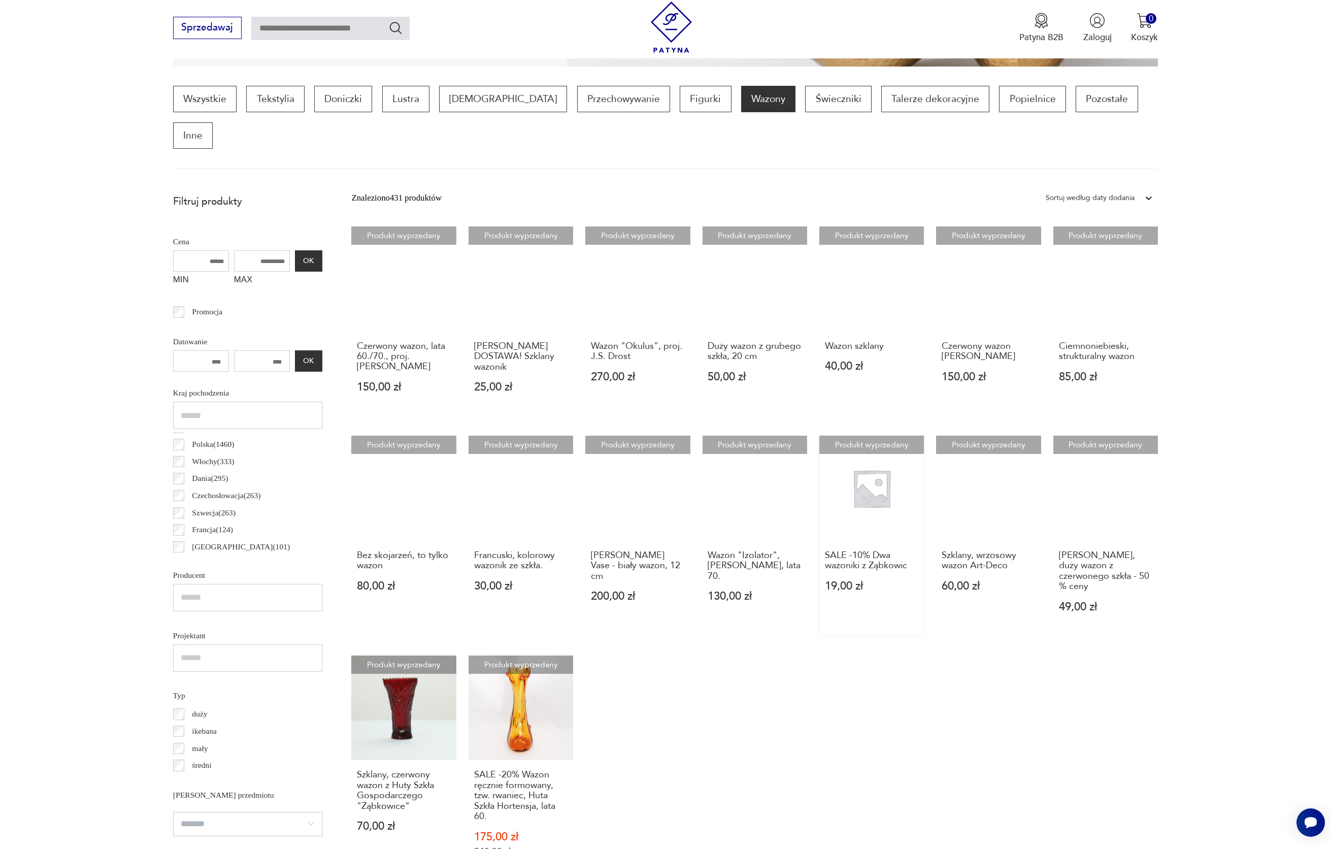
scroll to position [452, 0]
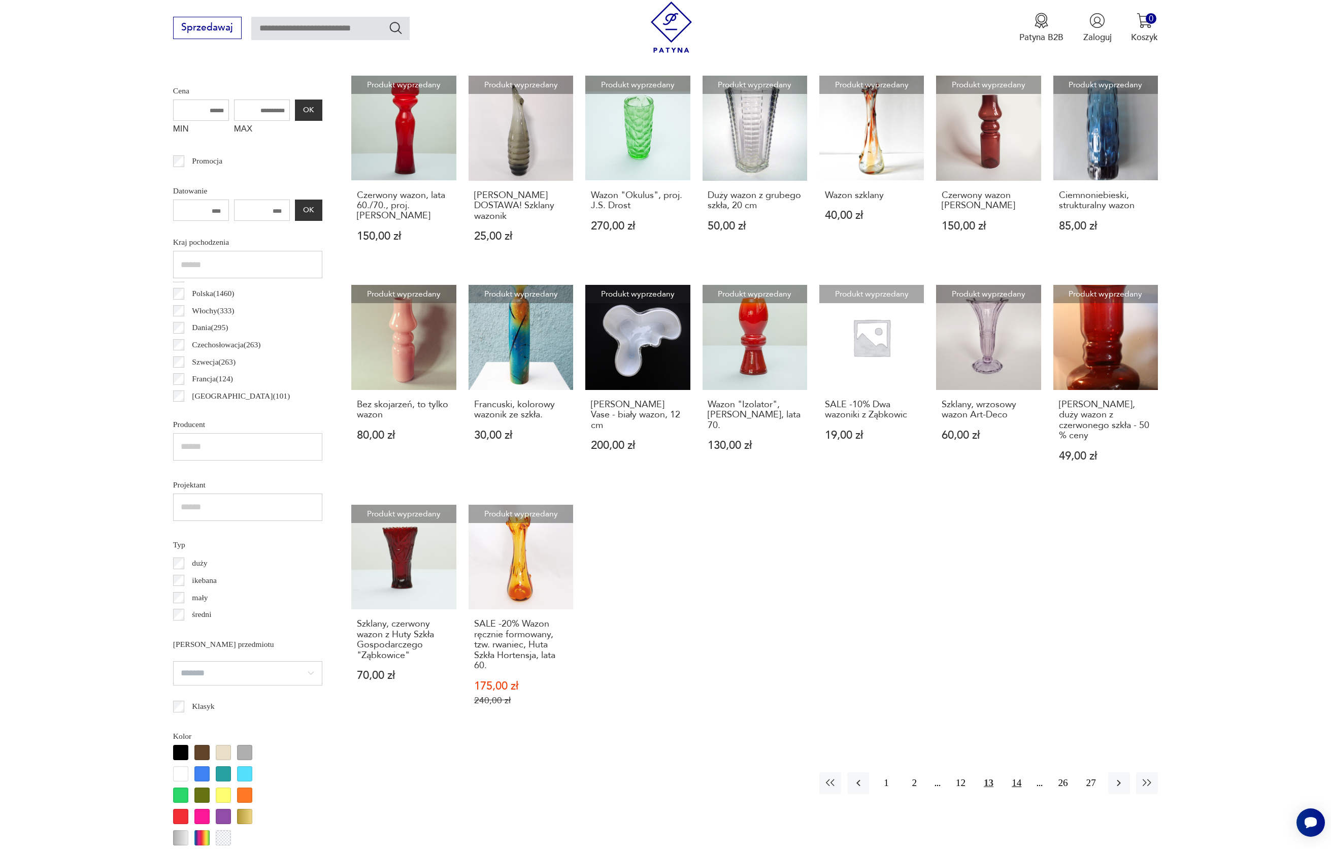
click at [1025, 772] on button "14" at bounding box center [1017, 783] width 22 height 22
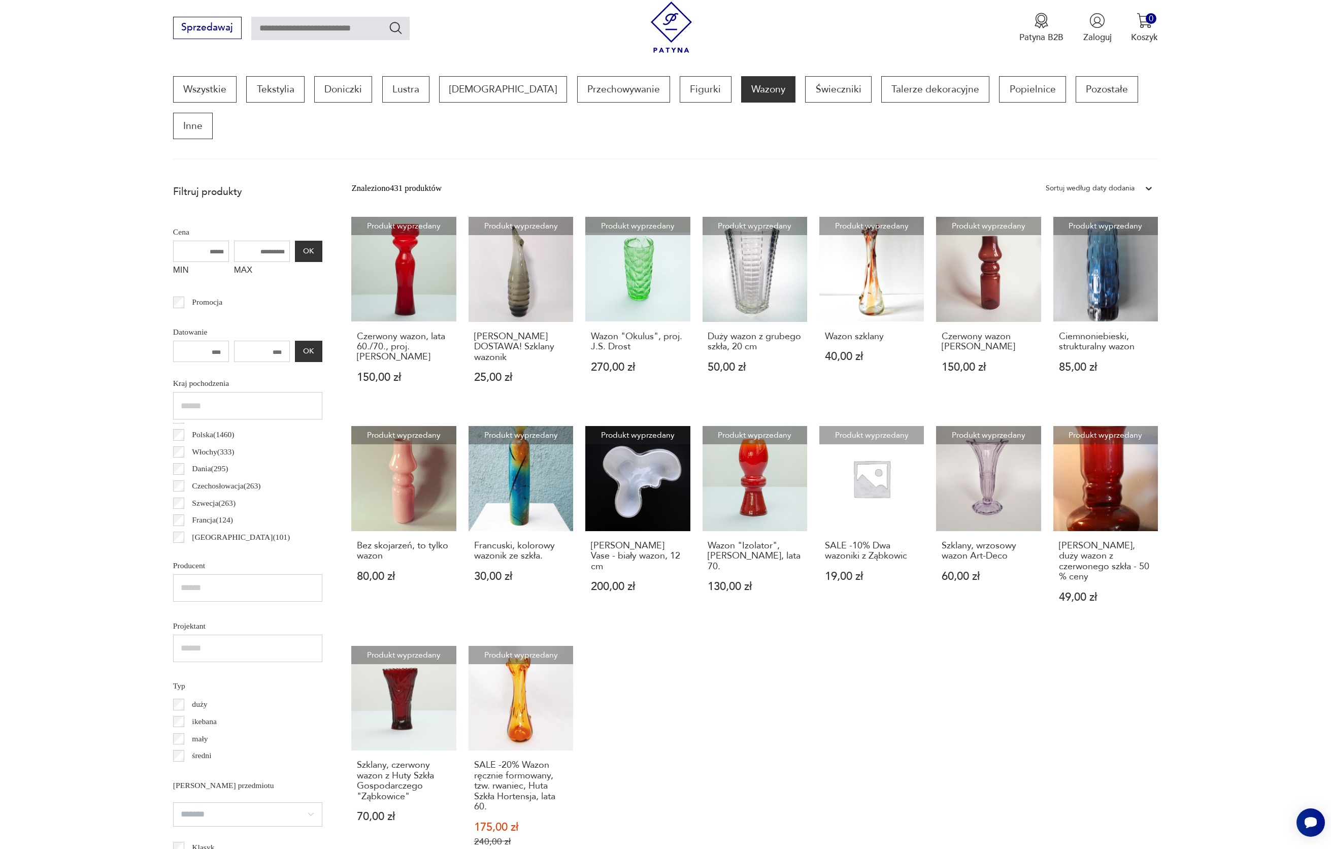
scroll to position [302, 0]
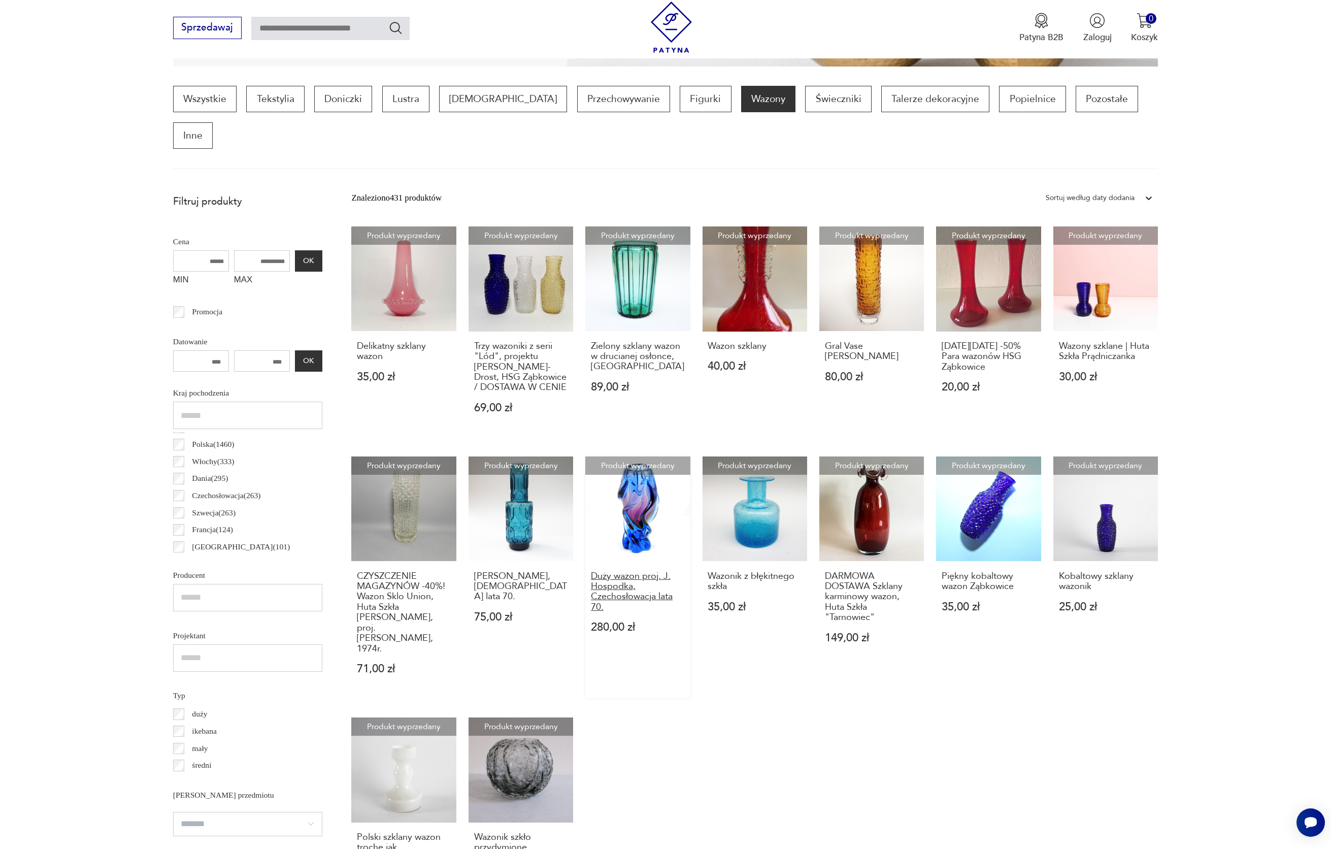
click at [639, 571] on h3 "Duży wazon proj. J. Hospodka, Czechosłowacja lata 70." at bounding box center [638, 592] width 94 height 42
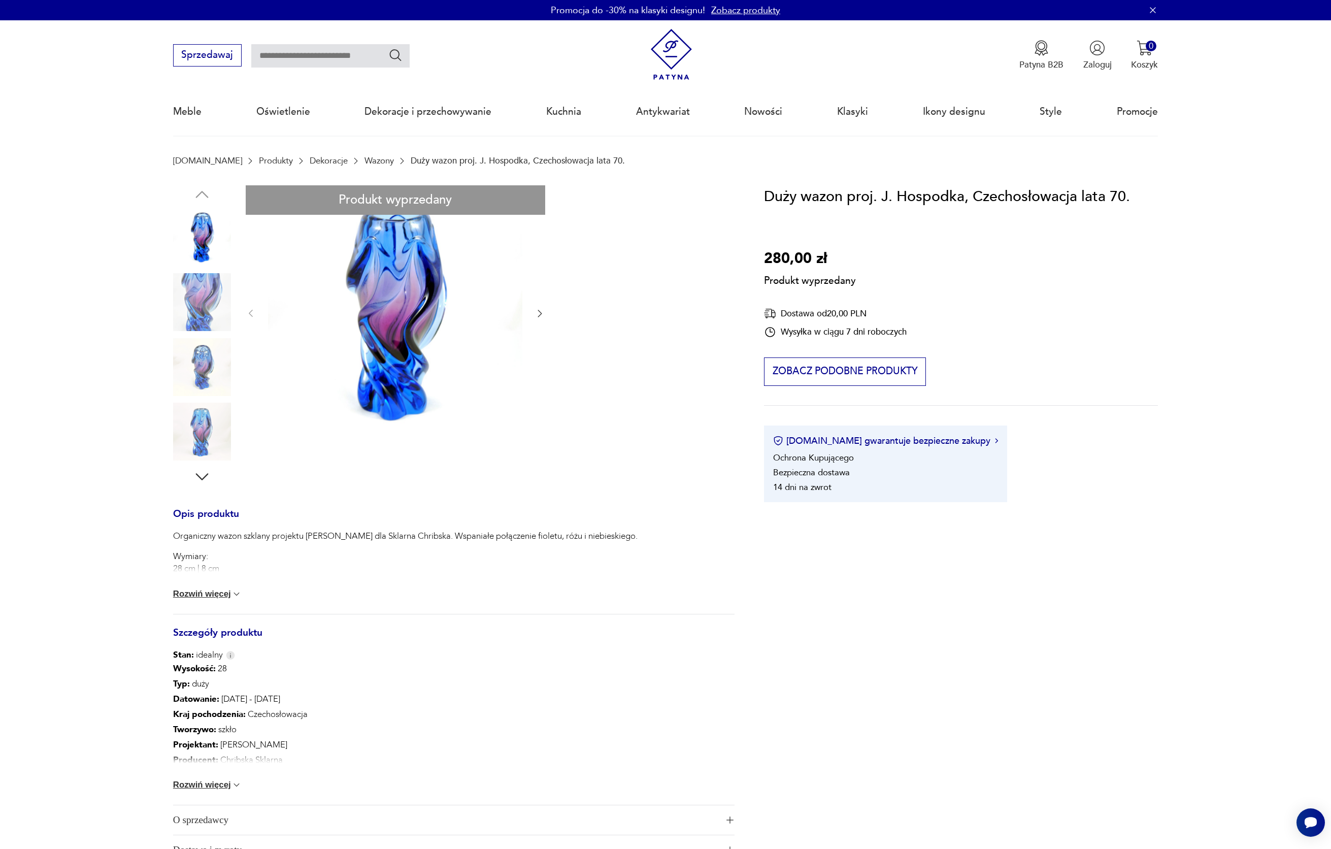
click at [211, 309] on div "Produkt wyprzedany Opis produktu Organiczny wazon szklany projektu Josef Hospod…" at bounding box center [454, 525] width 562 height 680
click at [204, 345] on div "Produkt wyprzedany Opis produktu Organiczny wazon szklany projektu Josef Hospod…" at bounding box center [454, 525] width 562 height 680
click at [543, 312] on div "Produkt wyprzedany Opis produktu Organiczny wazon szklany projektu Josef Hospod…" at bounding box center [454, 525] width 562 height 680
click at [536, 313] on div "Produkt wyprzedany Opis produktu Organiczny wazon szklany projektu Josef Hospod…" at bounding box center [454, 525] width 562 height 680
click at [705, 703] on div "Wysokość : 28 Typ : duży Datowanie : 1970 - 1979 Kraj pochodzenia : Czechosłowa…" at bounding box center [454, 733] width 562 height 144
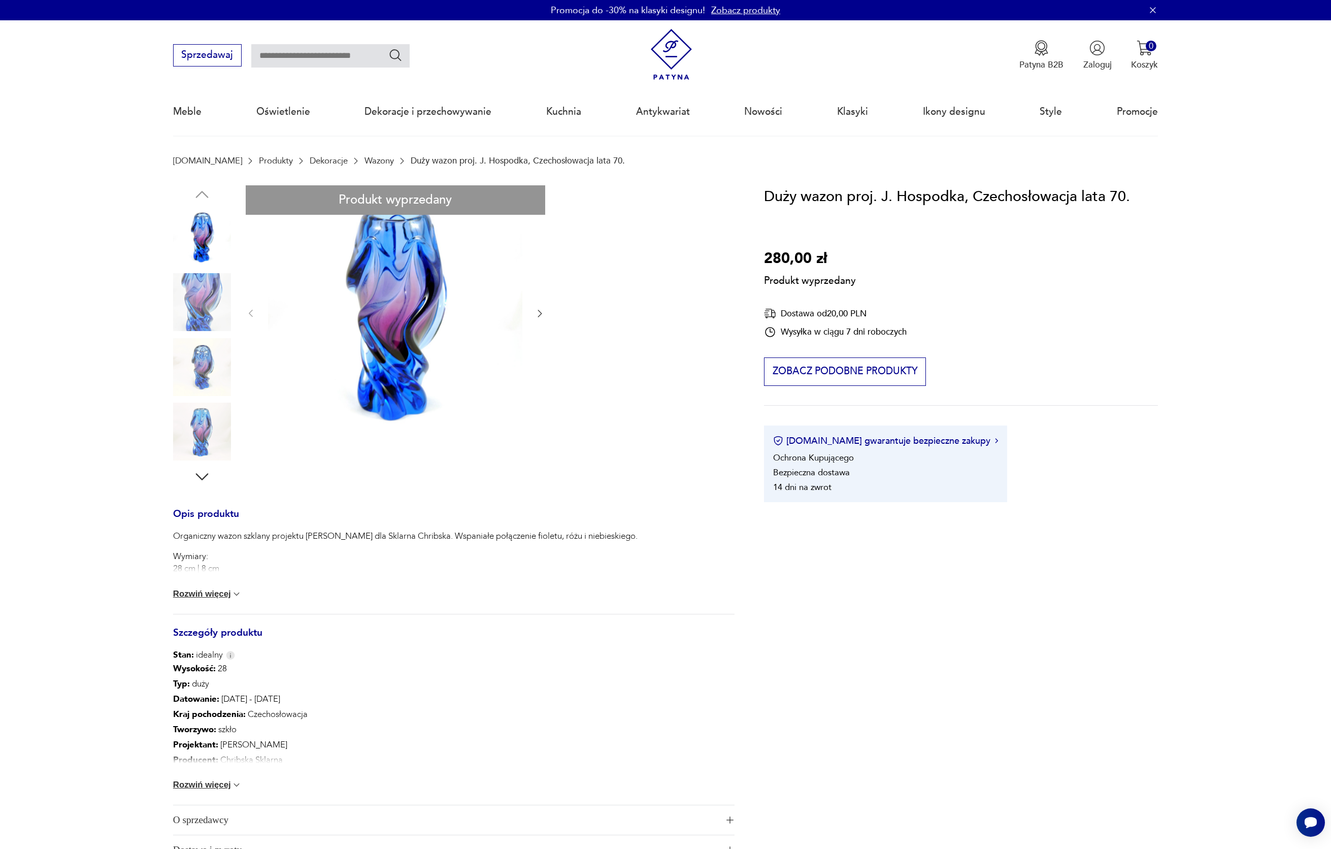
click at [189, 291] on div "Produkt wyprzedany Opis produktu Organiczny wazon szklany projektu Josef Hospod…" at bounding box center [454, 525] width 562 height 680
click at [539, 314] on div "Produkt wyprzedany Opis produktu Organiczny wazon szklany projektu Josef Hospod…" at bounding box center [454, 525] width 562 height 680
click at [220, 429] on div "Produkt wyprzedany Opis produktu Organiczny wazon szklany projektu Josef Hospod…" at bounding box center [454, 525] width 562 height 680
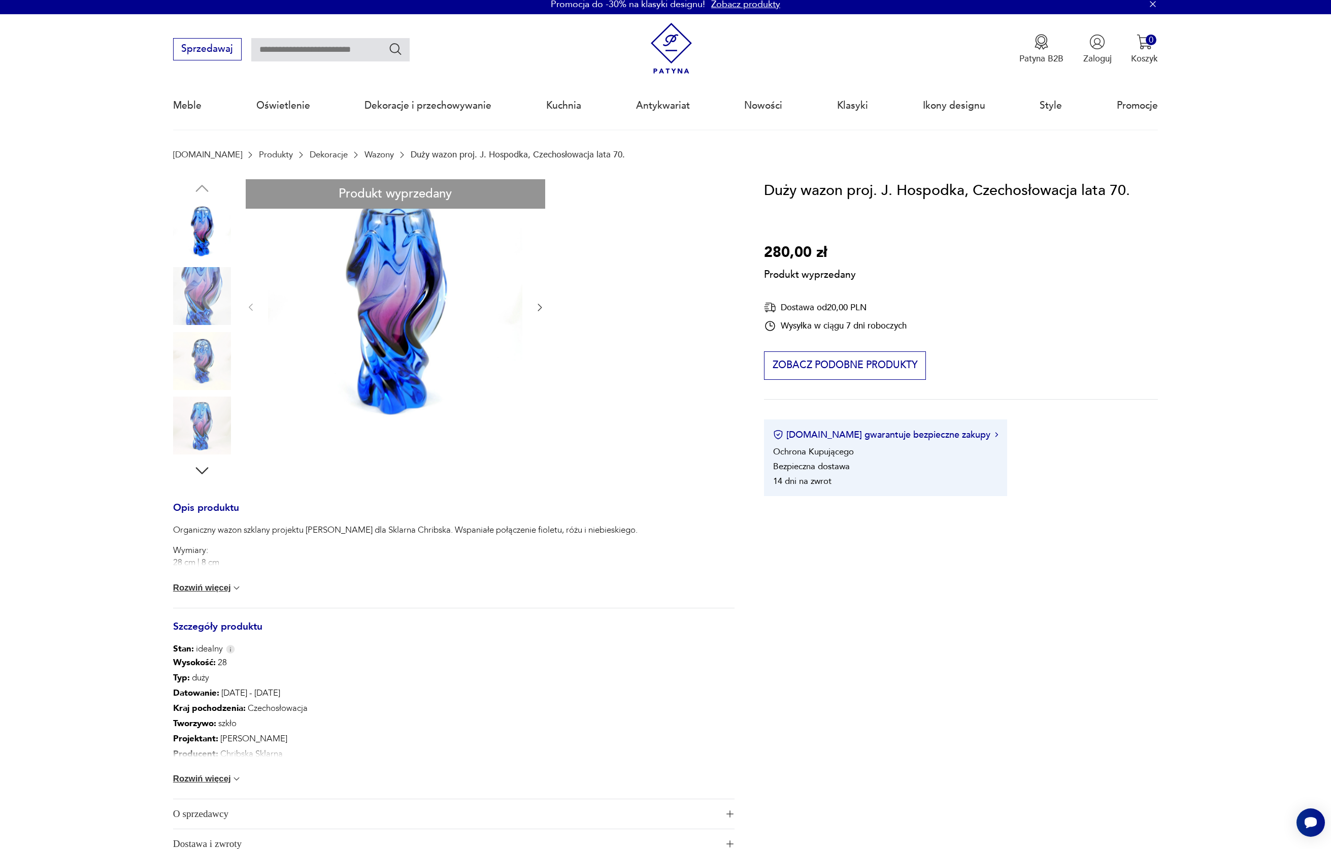
scroll to position [13, 0]
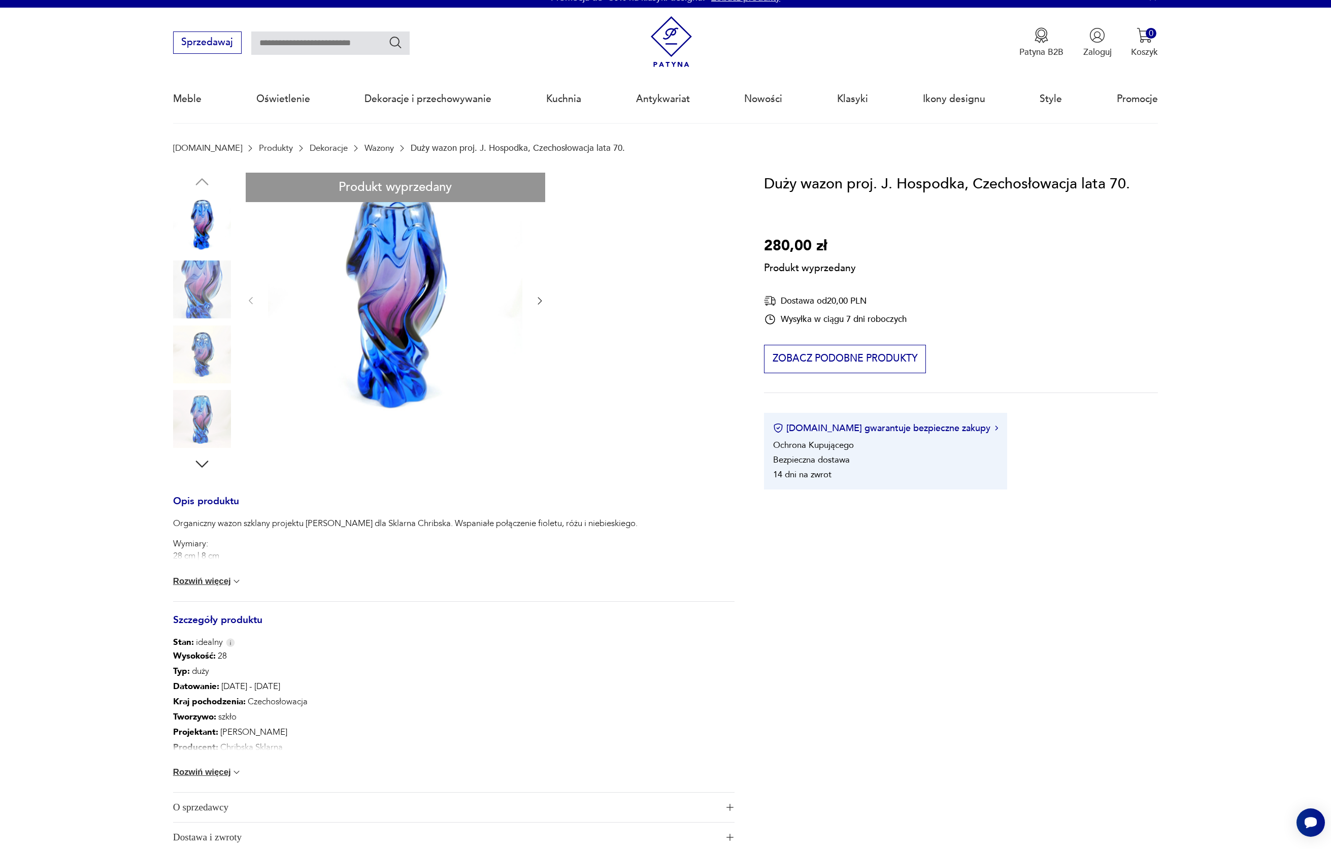
click at [219, 578] on button "Rozwiń więcej" at bounding box center [207, 581] width 69 height 10
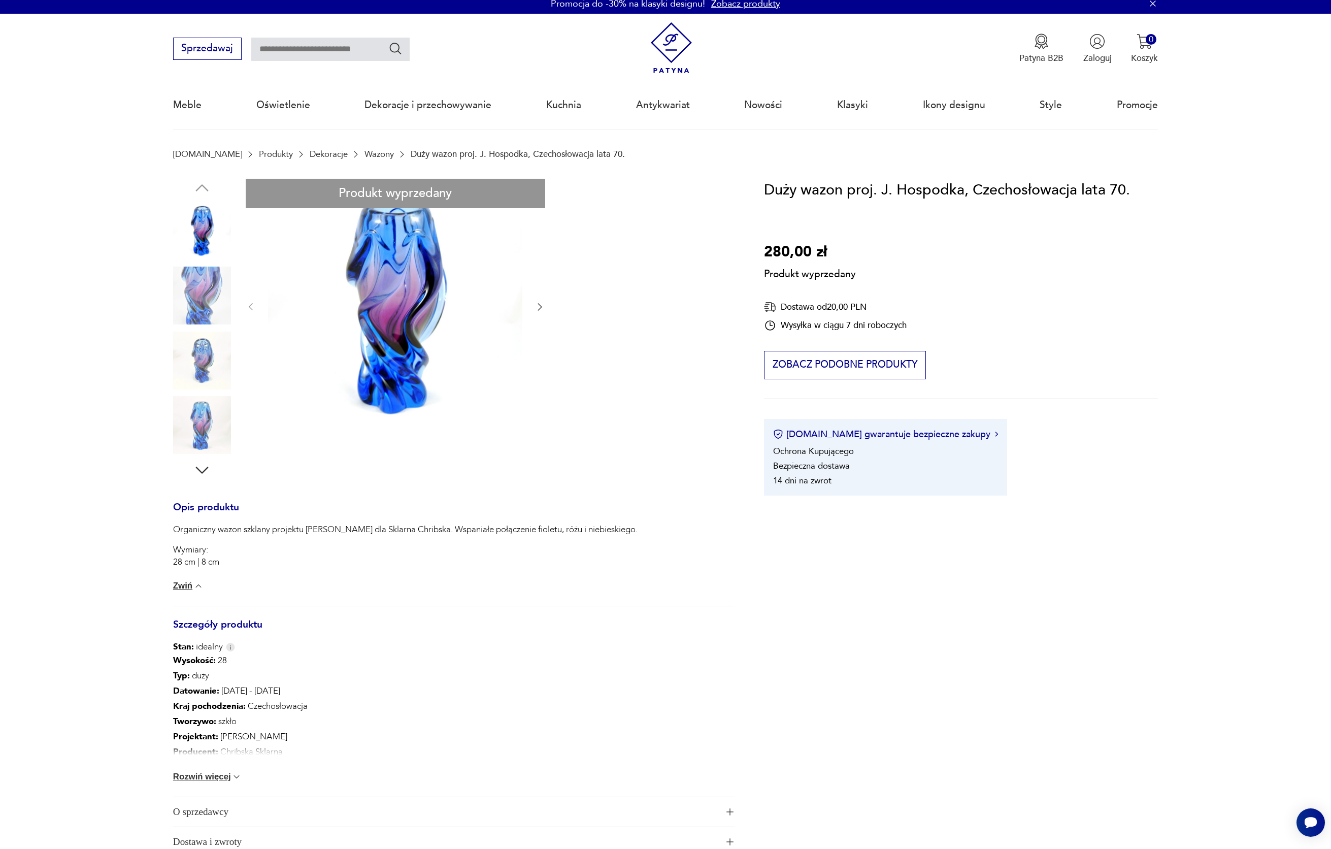
scroll to position [0, 0]
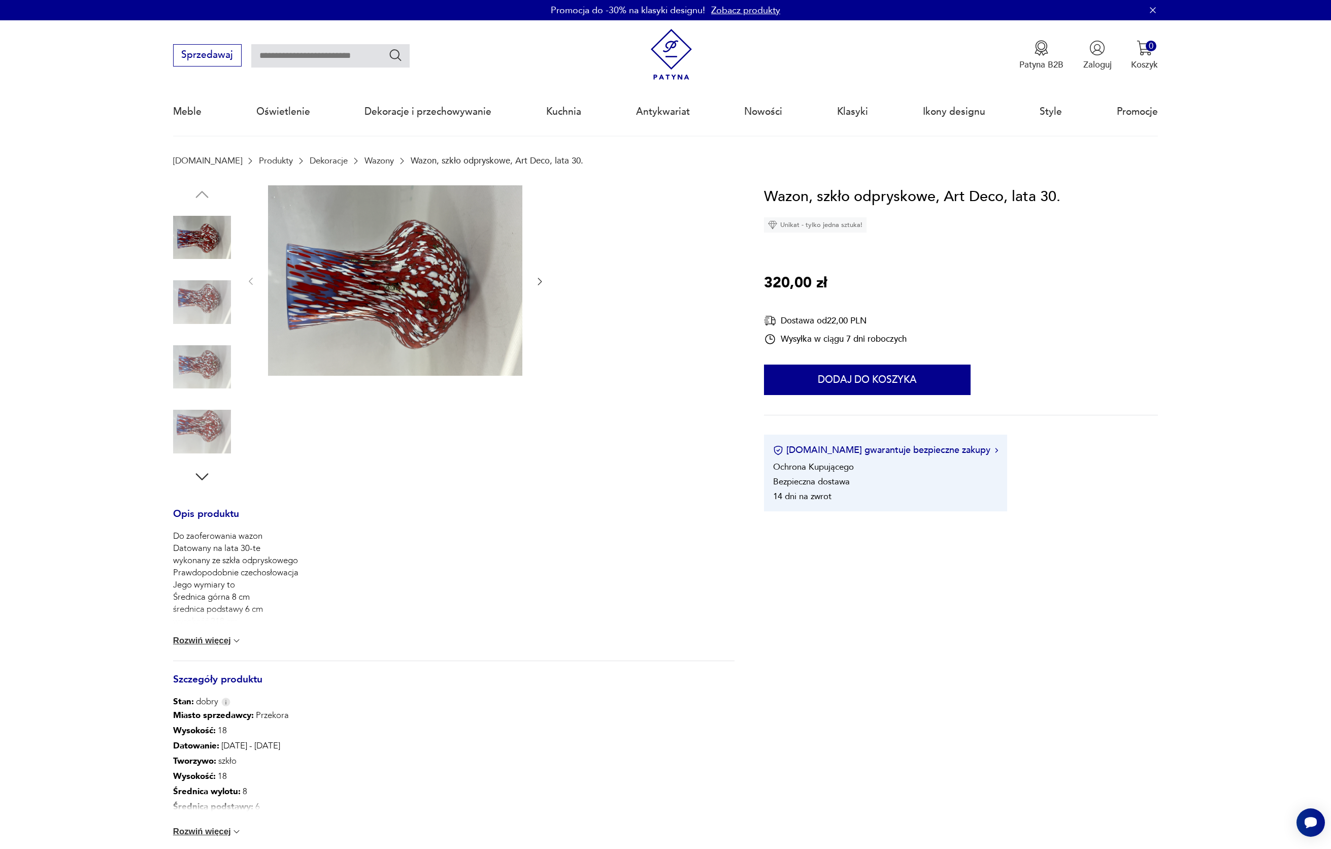
click at [225, 307] on img at bounding box center [202, 302] width 58 height 58
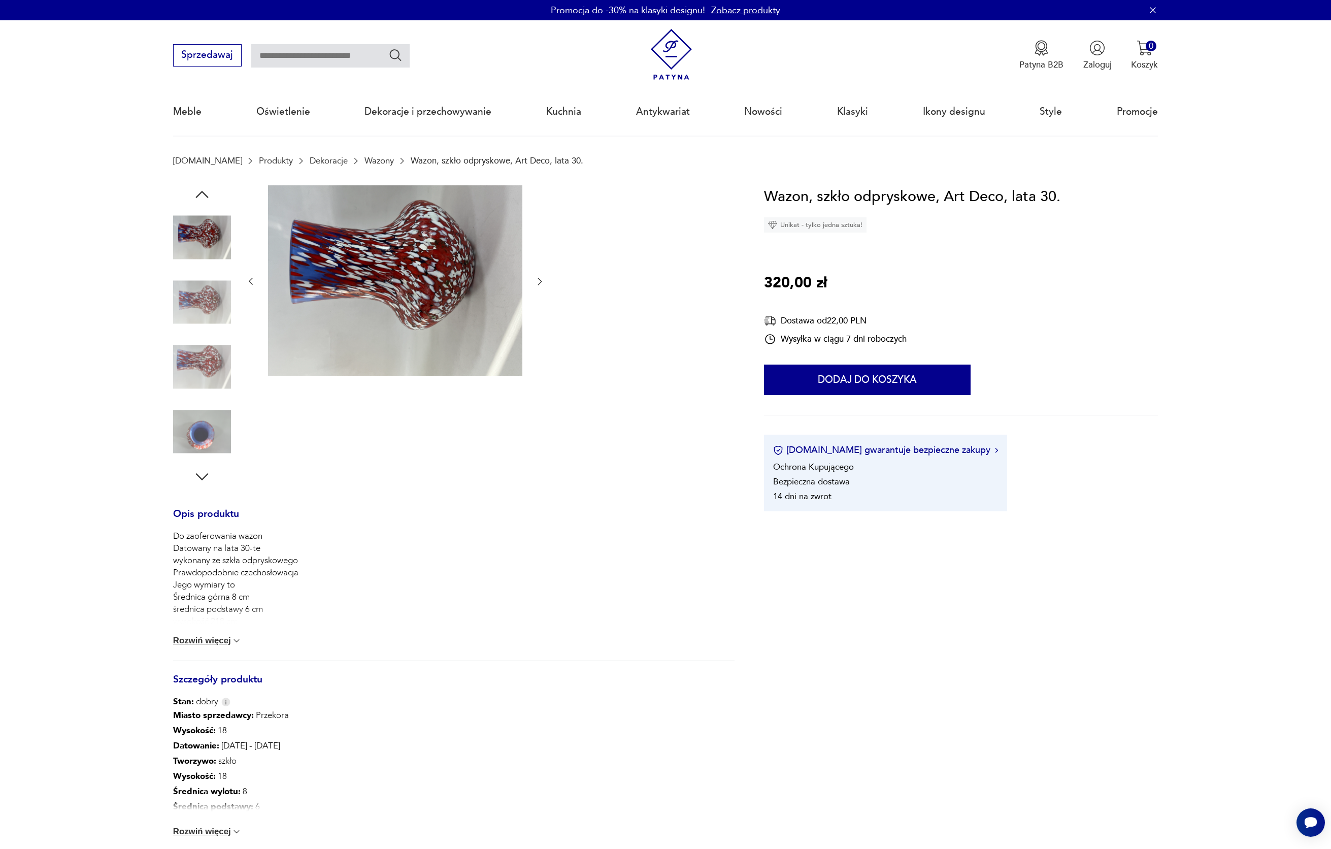
click at [221, 307] on img at bounding box center [202, 302] width 58 height 58
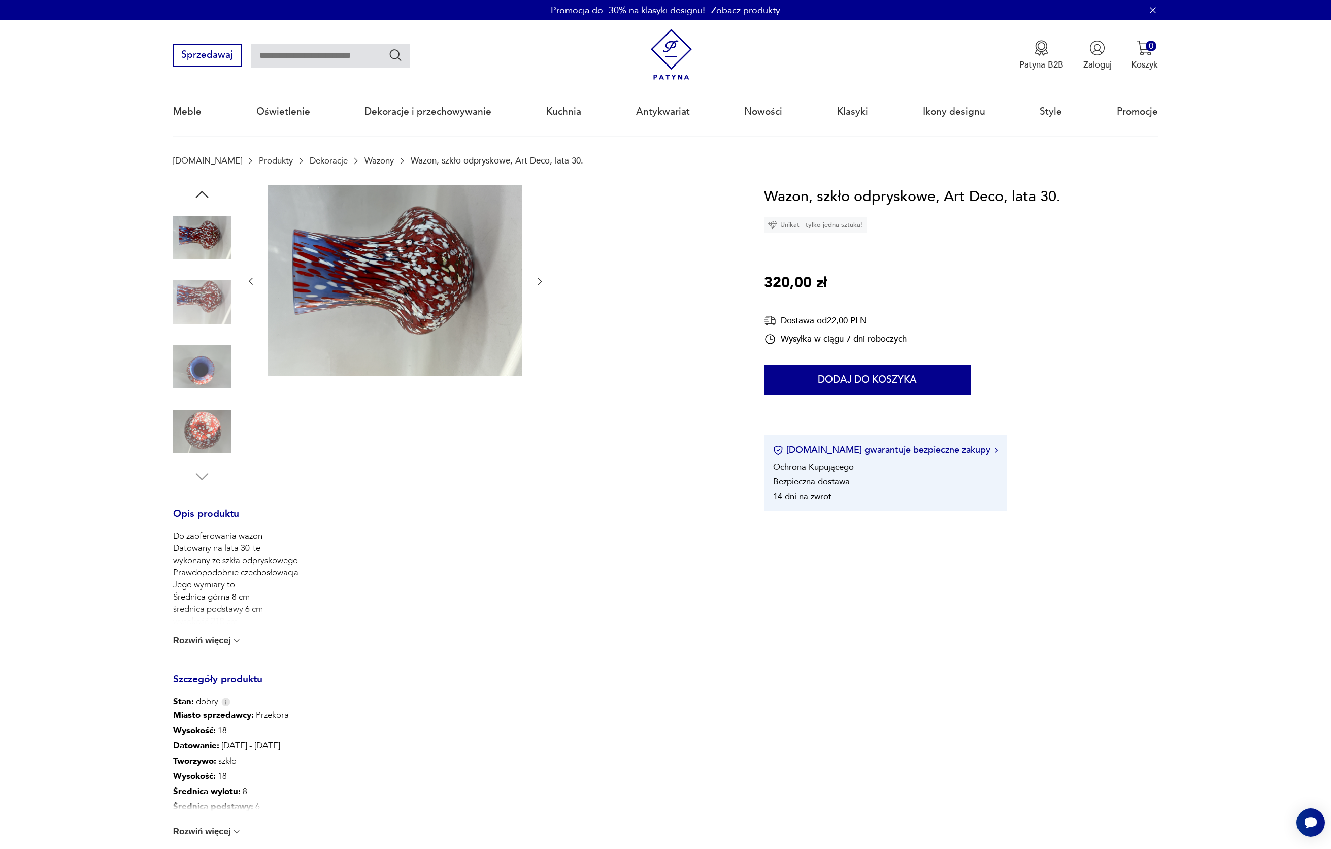
click at [221, 307] on img at bounding box center [202, 302] width 58 height 58
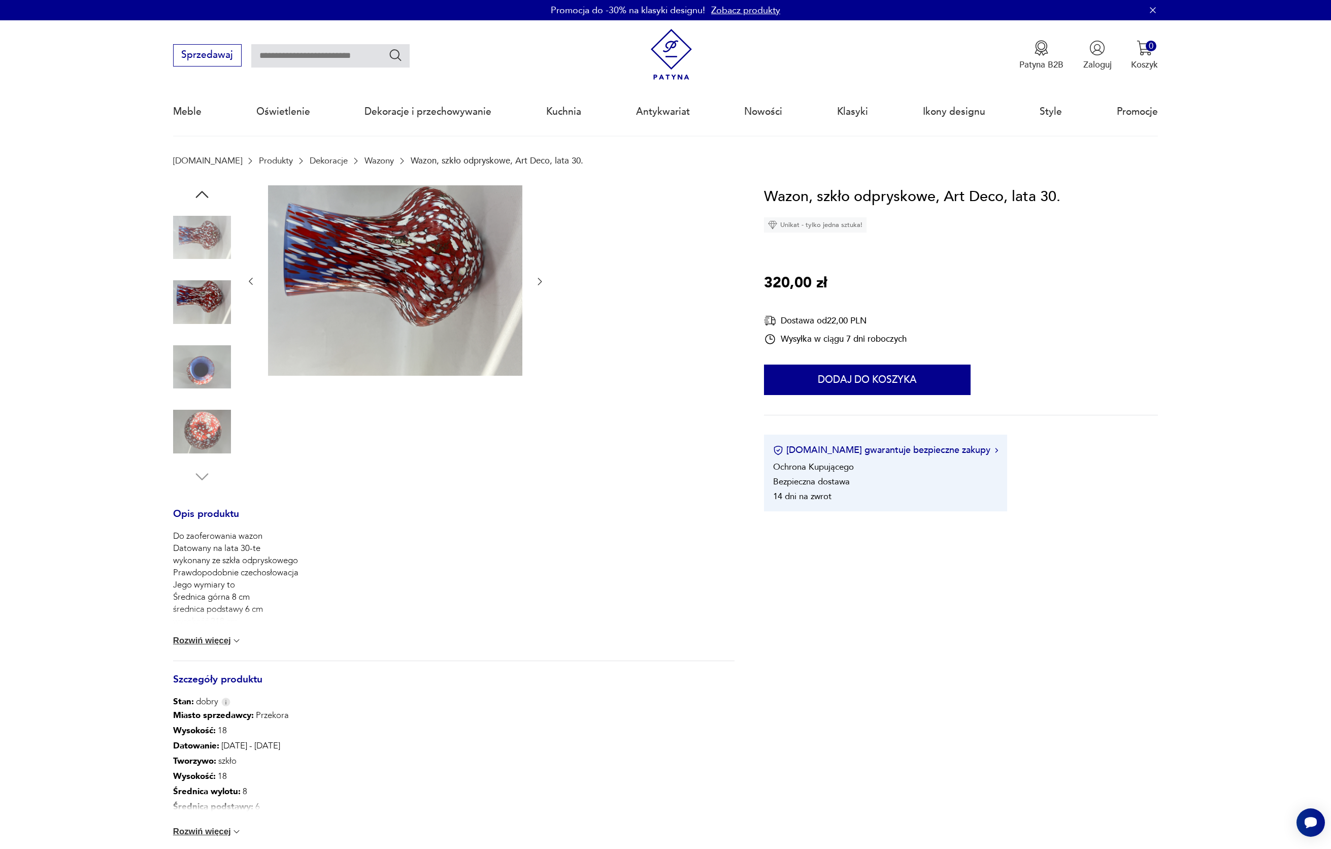
click at [217, 371] on img at bounding box center [202, 367] width 58 height 58
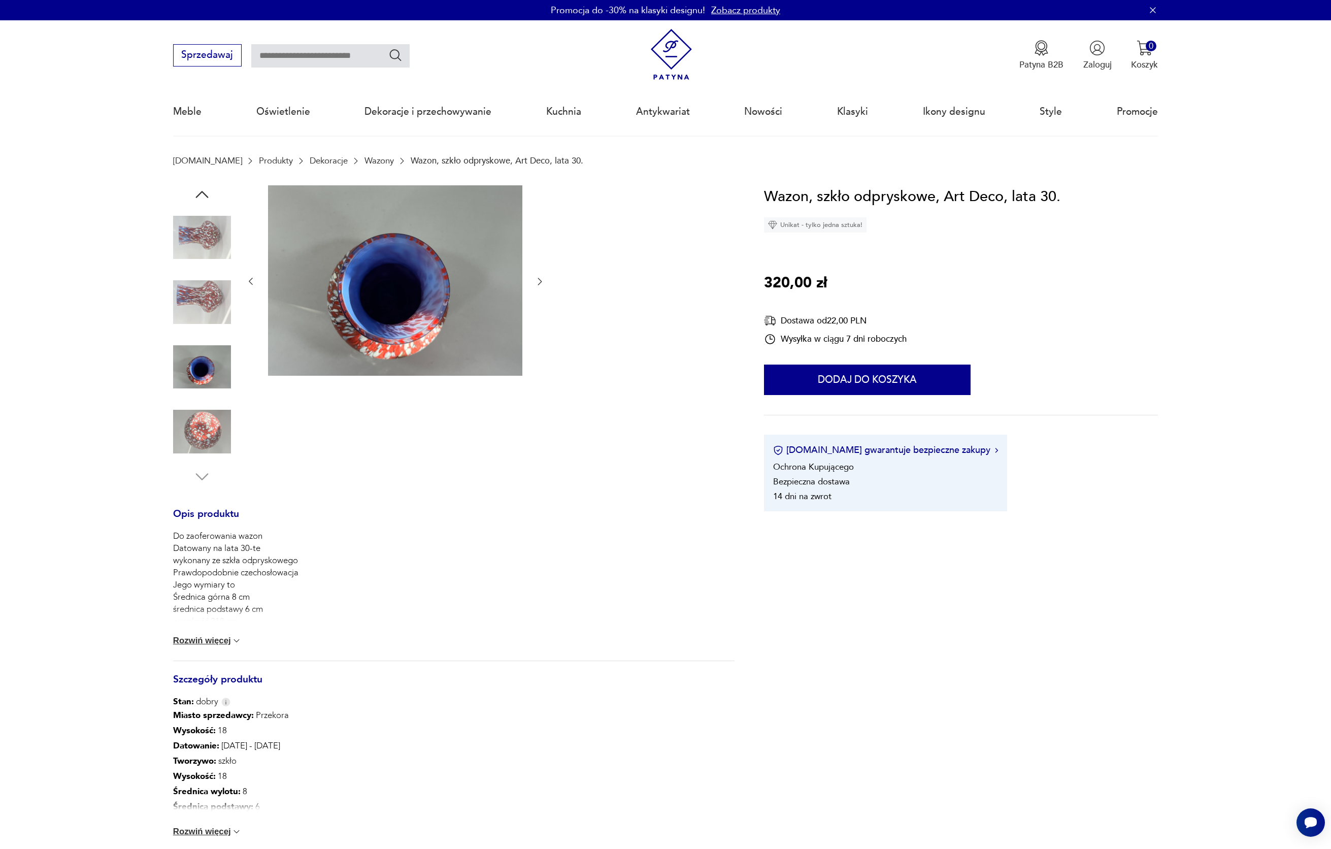
click at [208, 431] on img at bounding box center [202, 432] width 58 height 58
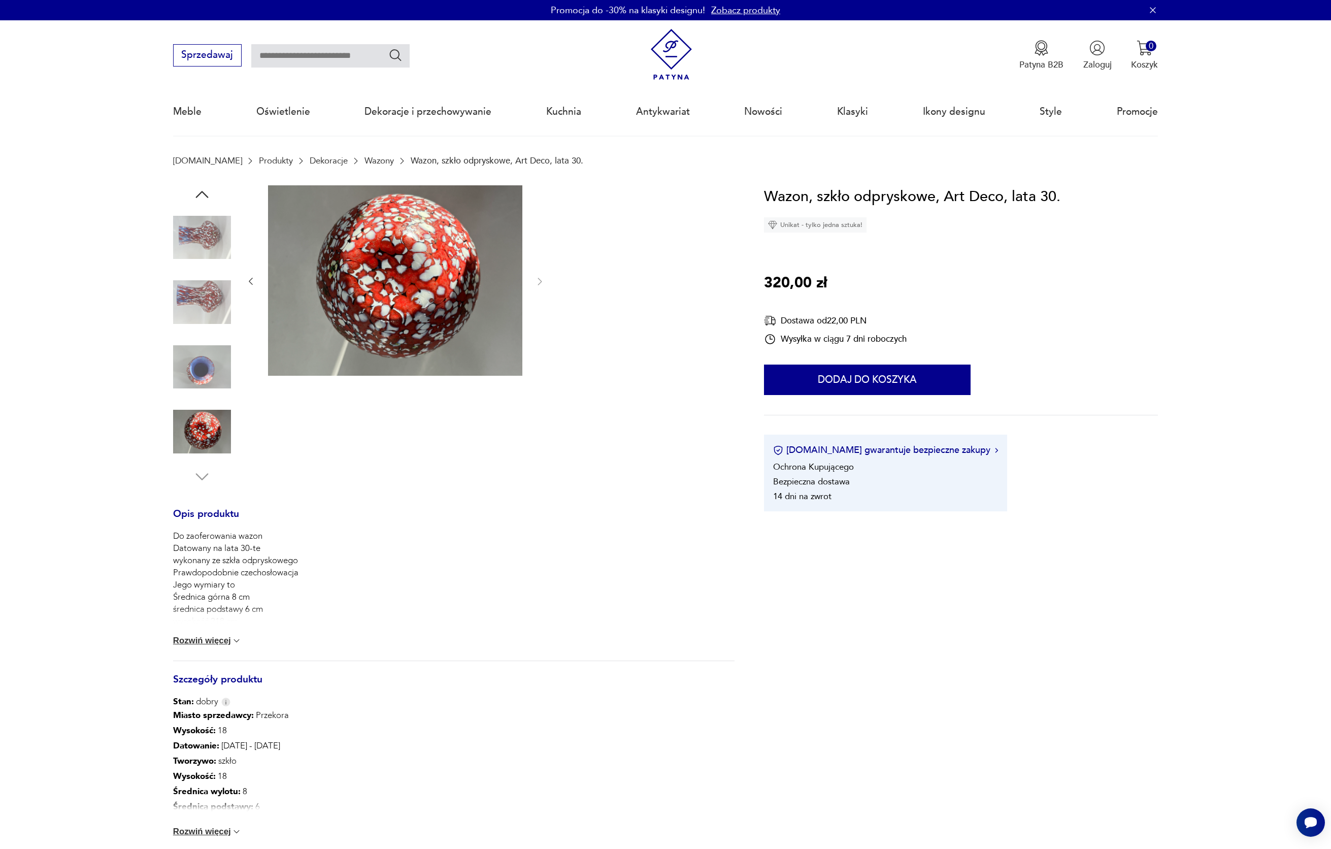
click at [199, 251] on img at bounding box center [202, 238] width 58 height 58
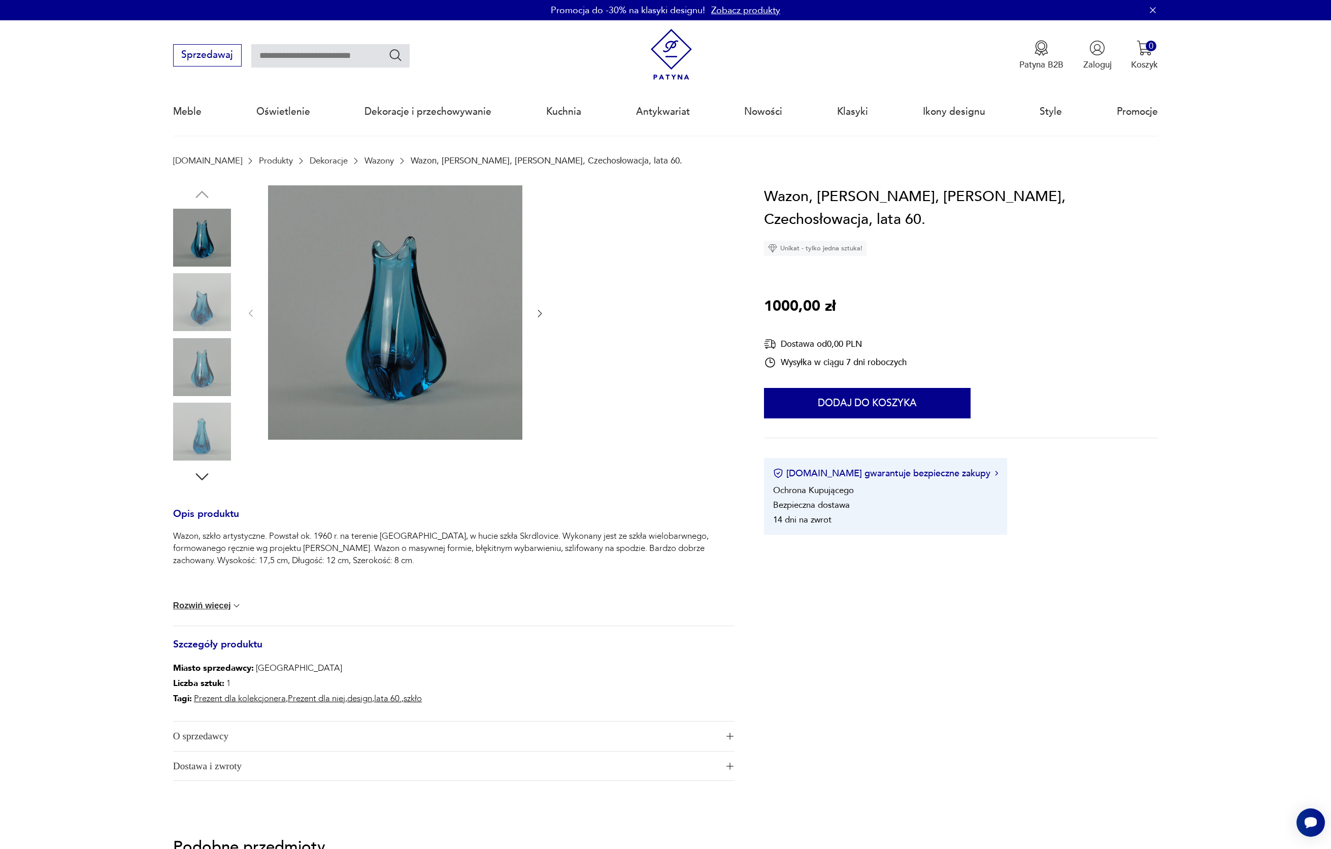
click at [208, 314] on img at bounding box center [202, 302] width 58 height 58
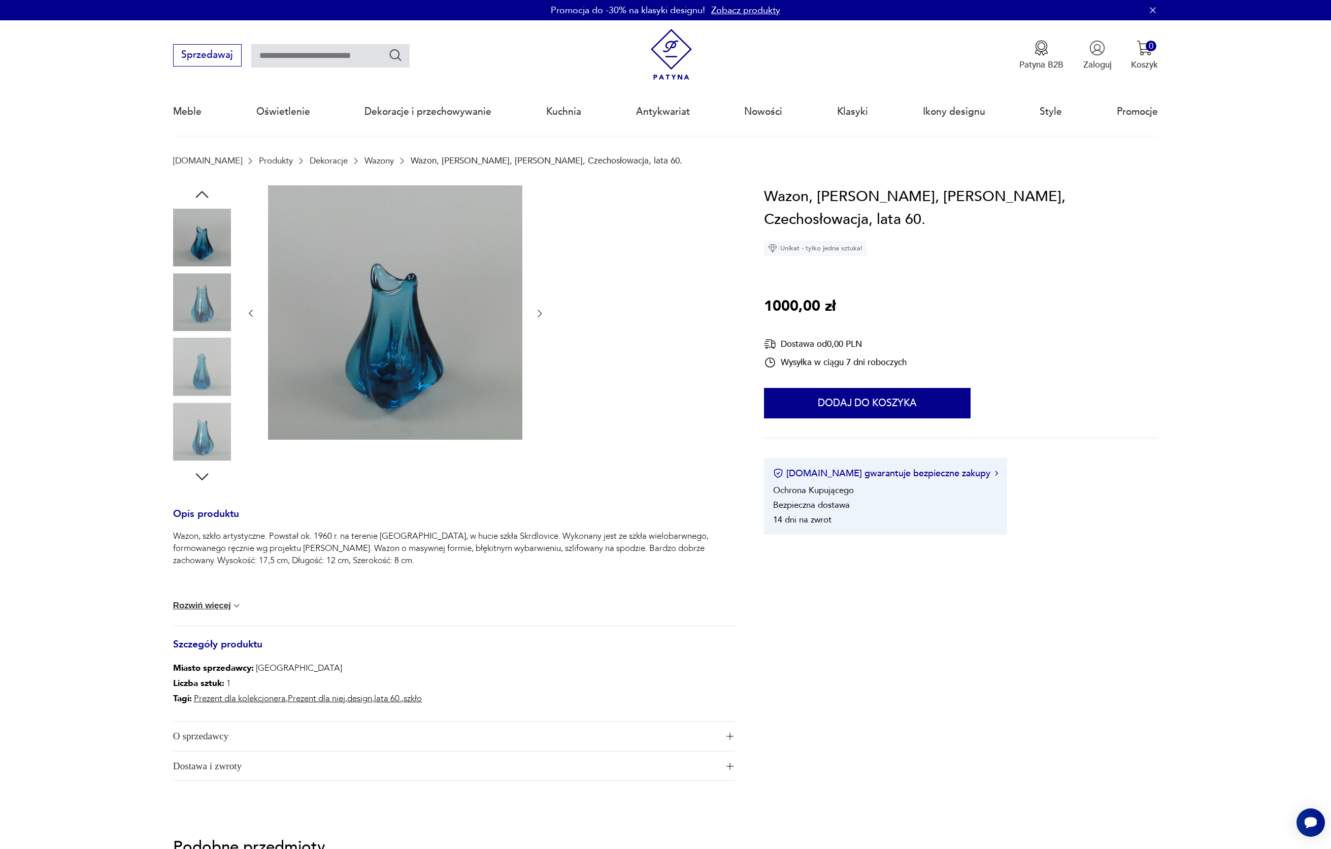
click at [207, 319] on img at bounding box center [202, 302] width 58 height 58
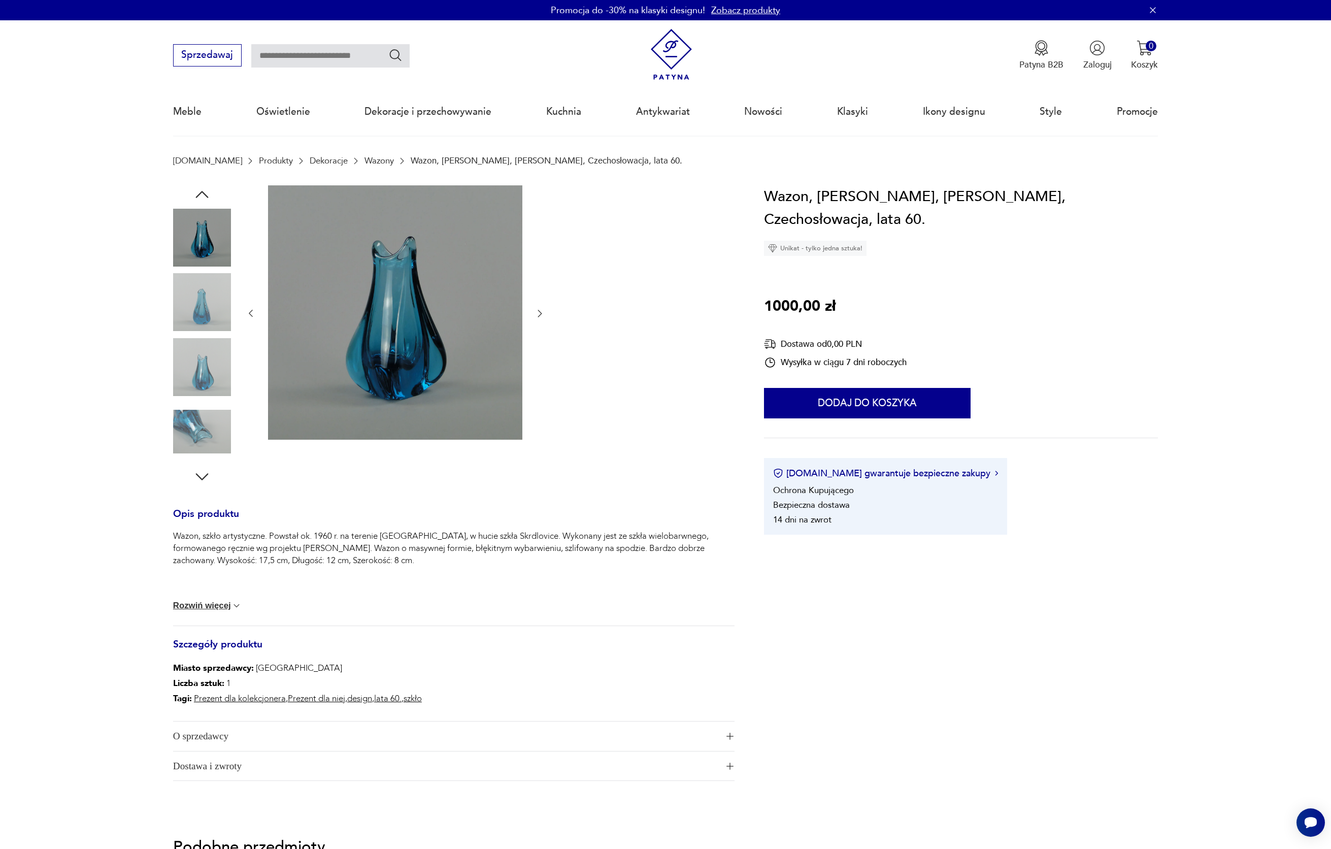
click at [207, 319] on img at bounding box center [202, 302] width 58 height 58
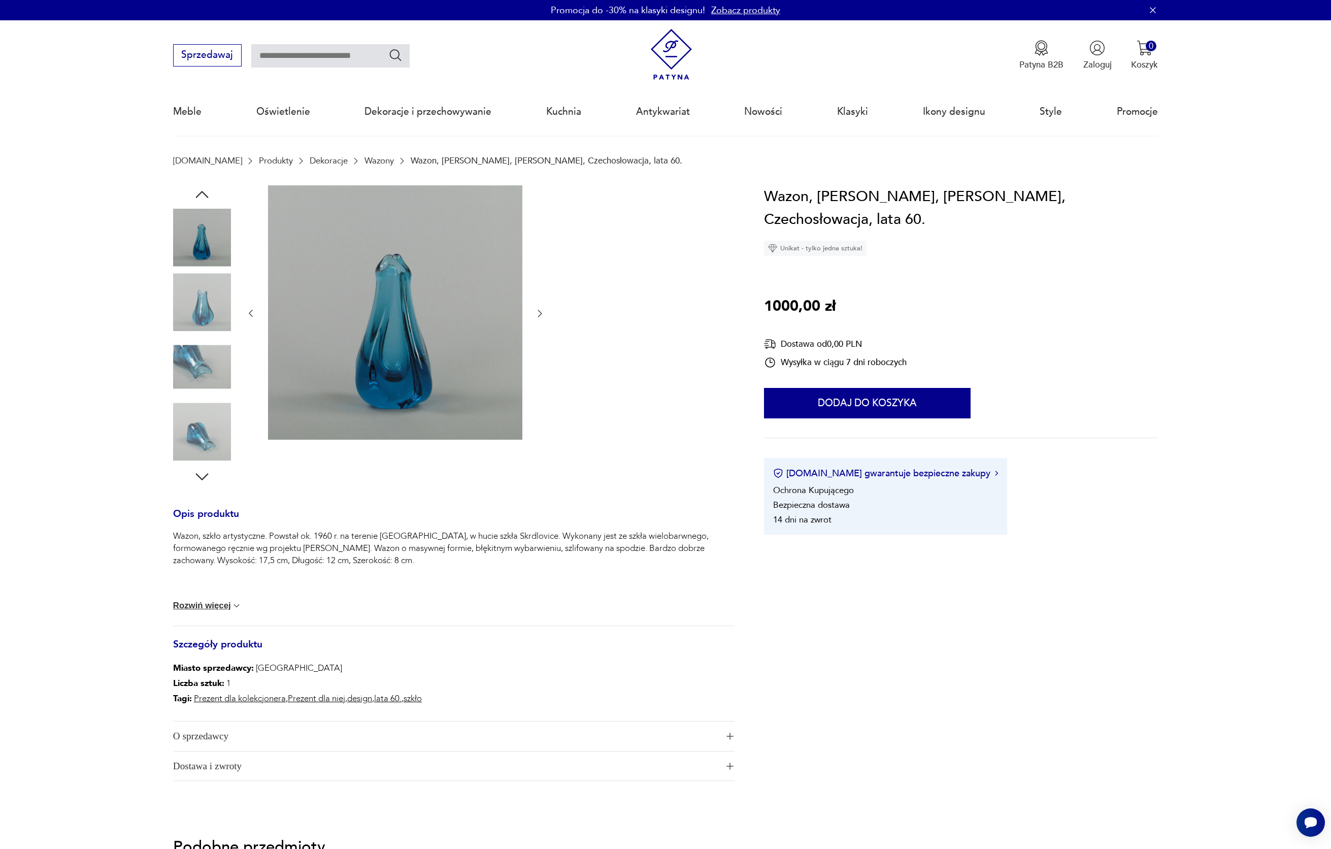
click at [207, 319] on img at bounding box center [202, 302] width 58 height 58
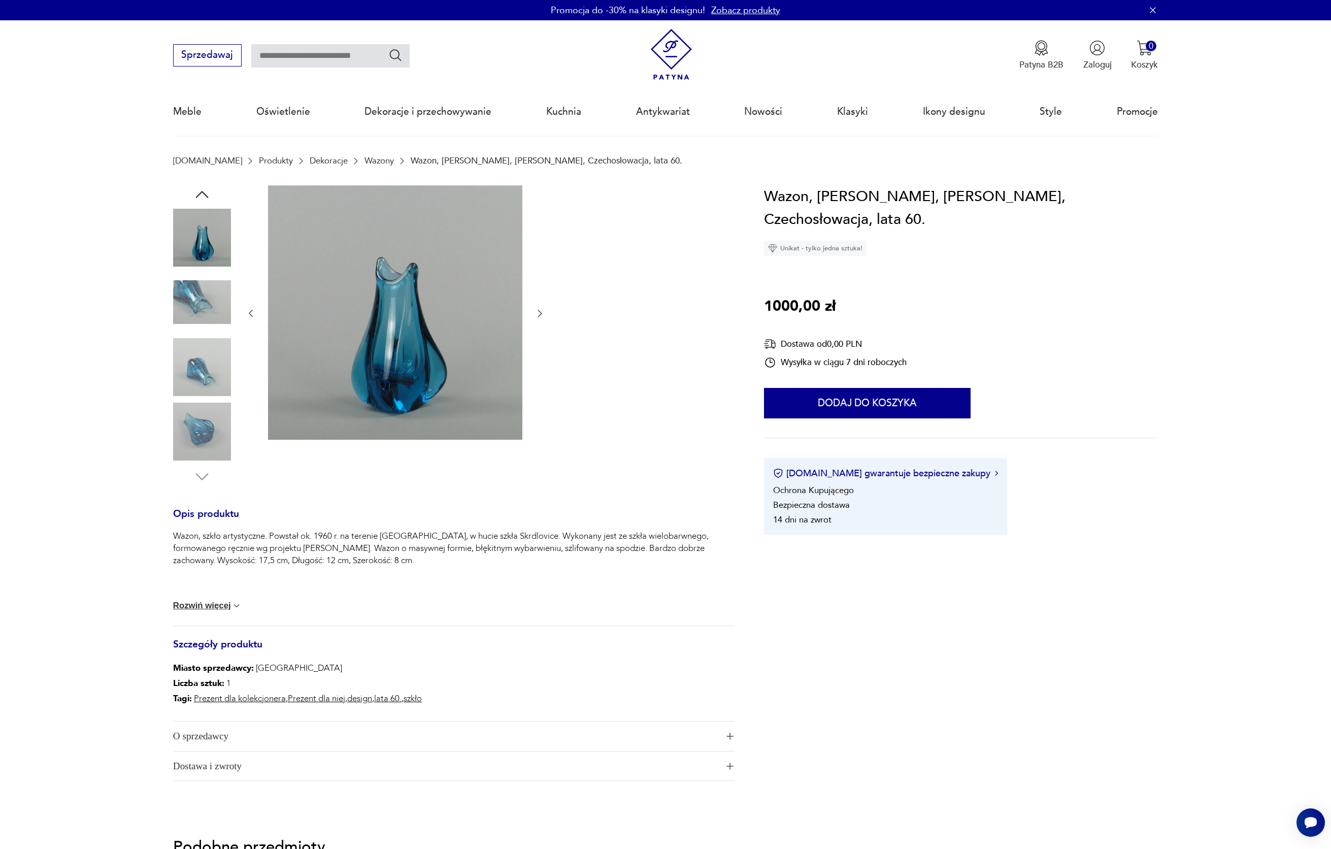
click at [207, 319] on img at bounding box center [202, 302] width 58 height 58
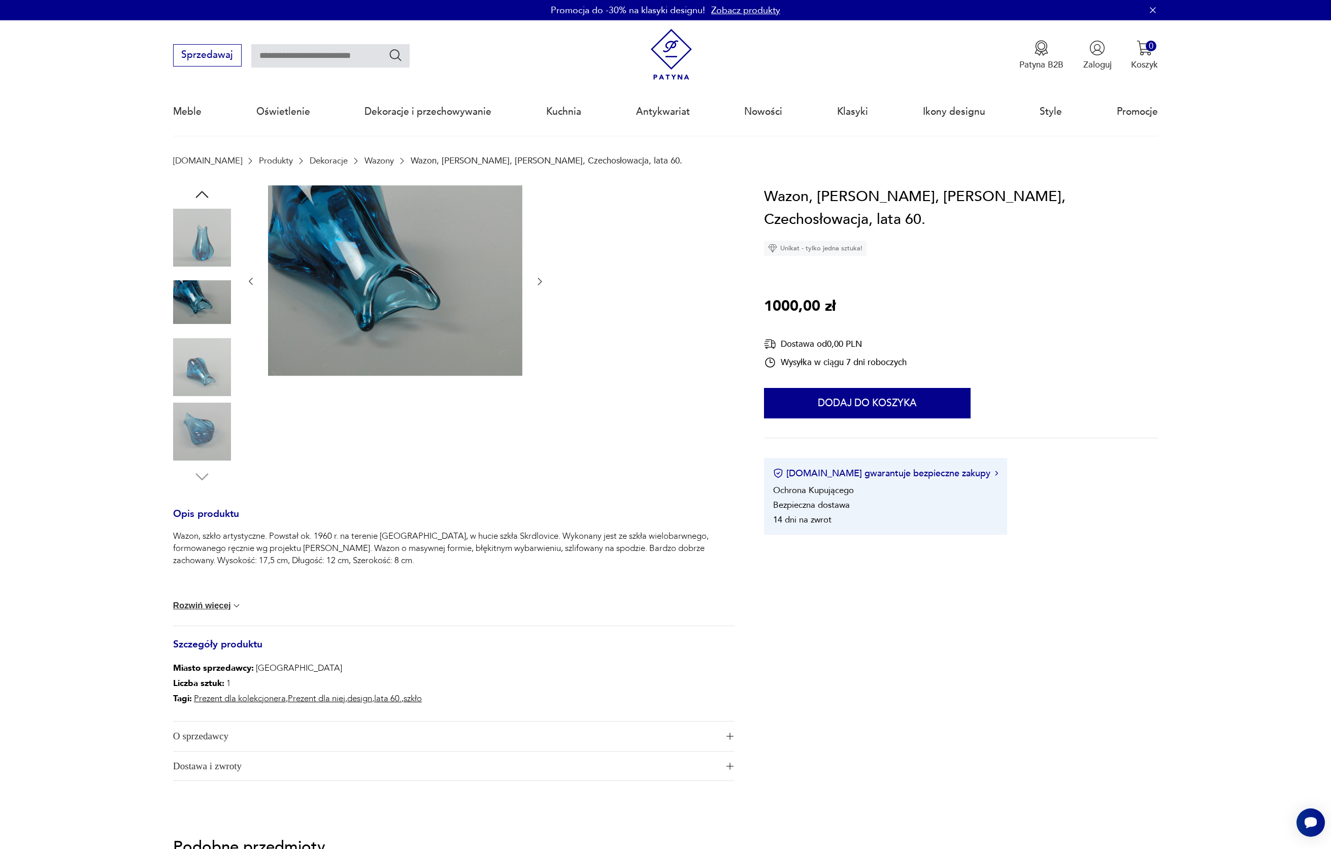
click at [207, 319] on img at bounding box center [202, 302] width 58 height 58
click at [205, 326] on img at bounding box center [202, 302] width 58 height 58
click at [210, 351] on img at bounding box center [202, 367] width 58 height 58
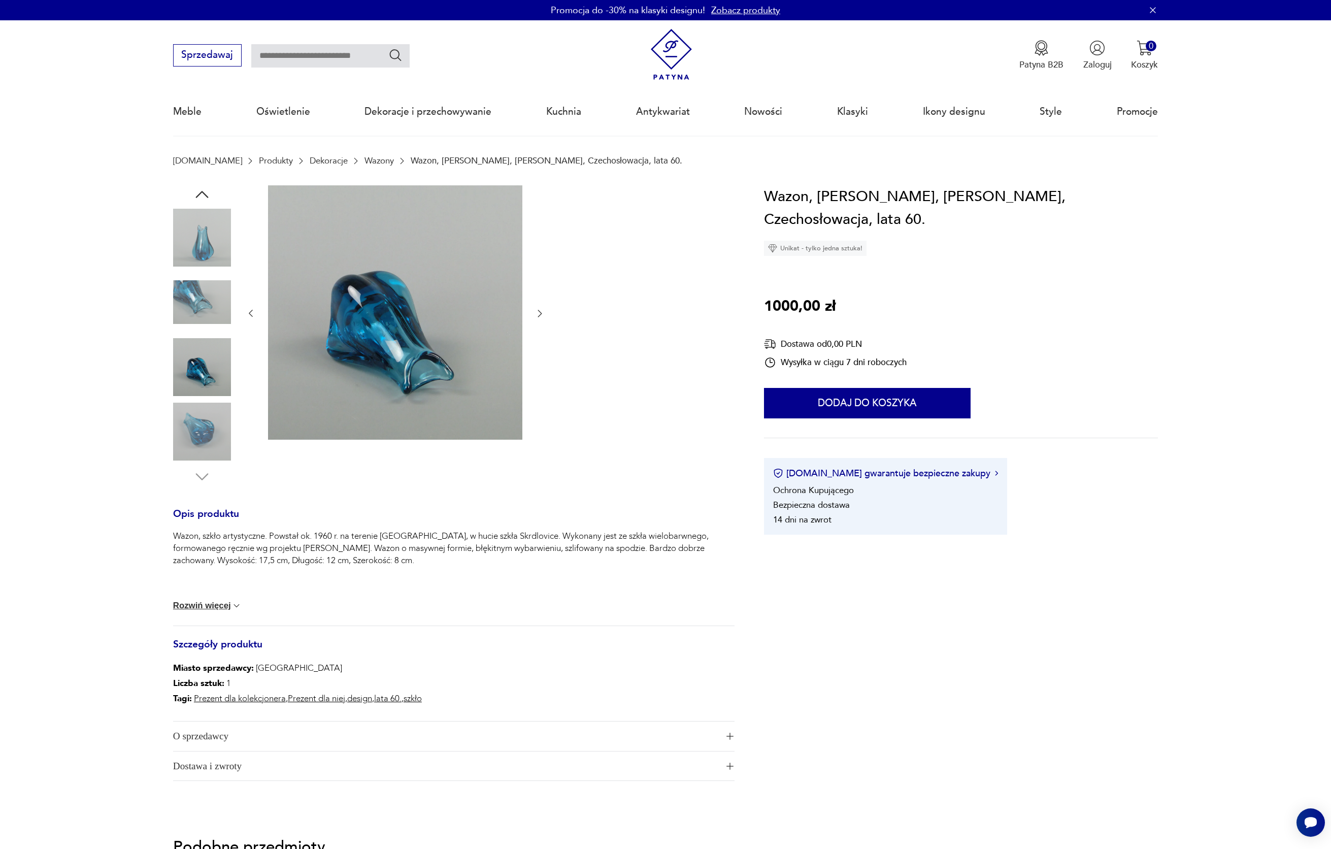
click at [212, 394] on img at bounding box center [202, 367] width 58 height 58
click at [207, 417] on img at bounding box center [202, 432] width 58 height 58
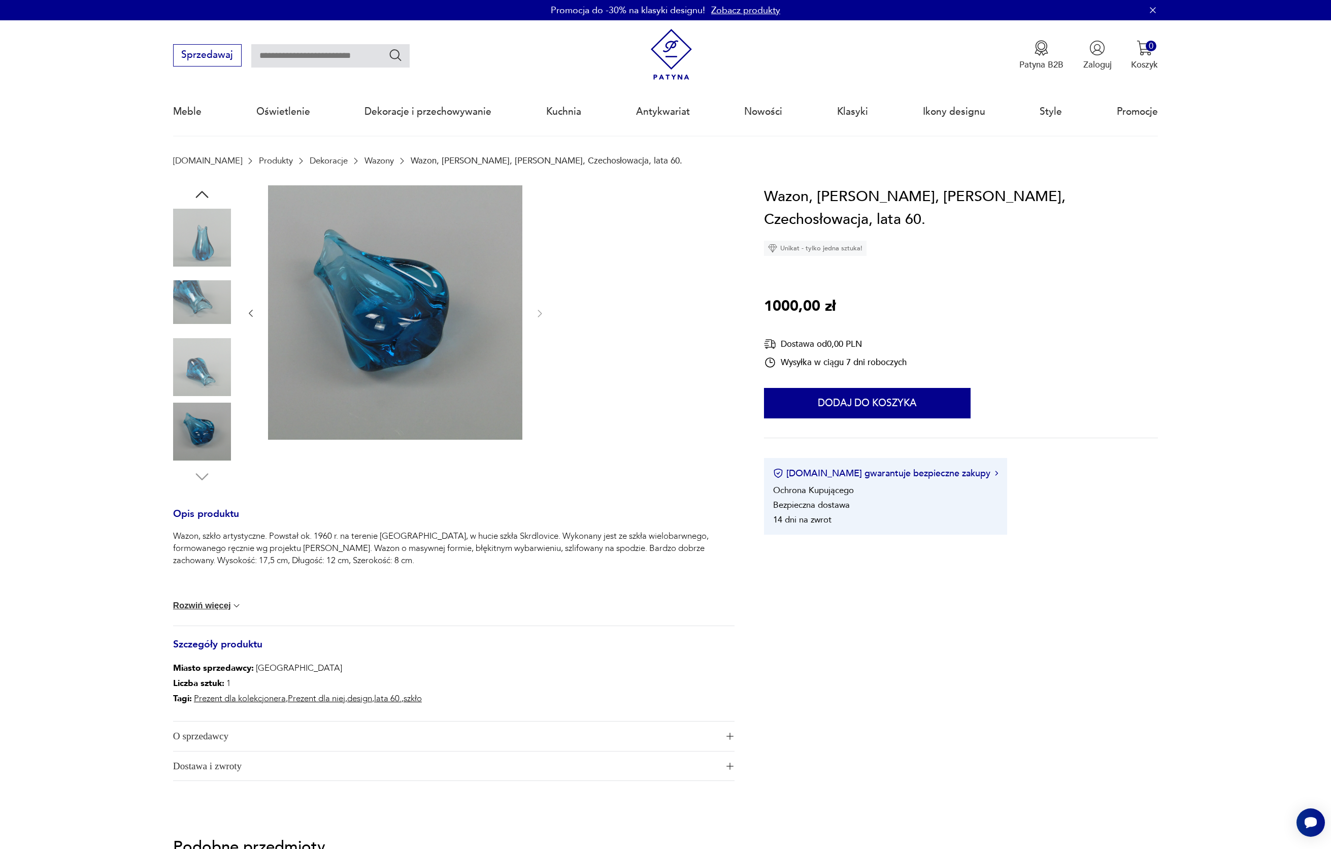
click at [210, 231] on img at bounding box center [202, 238] width 58 height 58
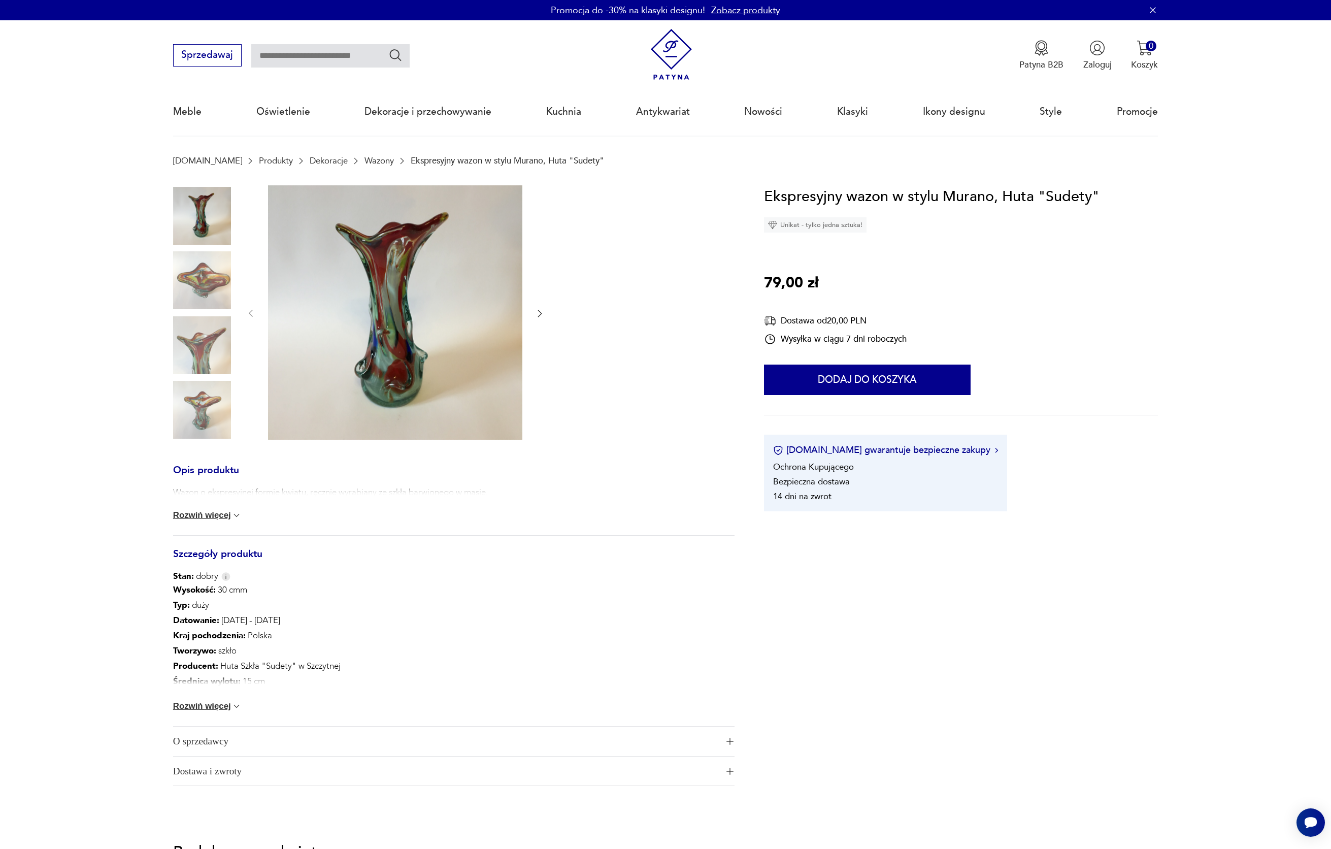
click at [205, 271] on img at bounding box center [202, 280] width 58 height 58
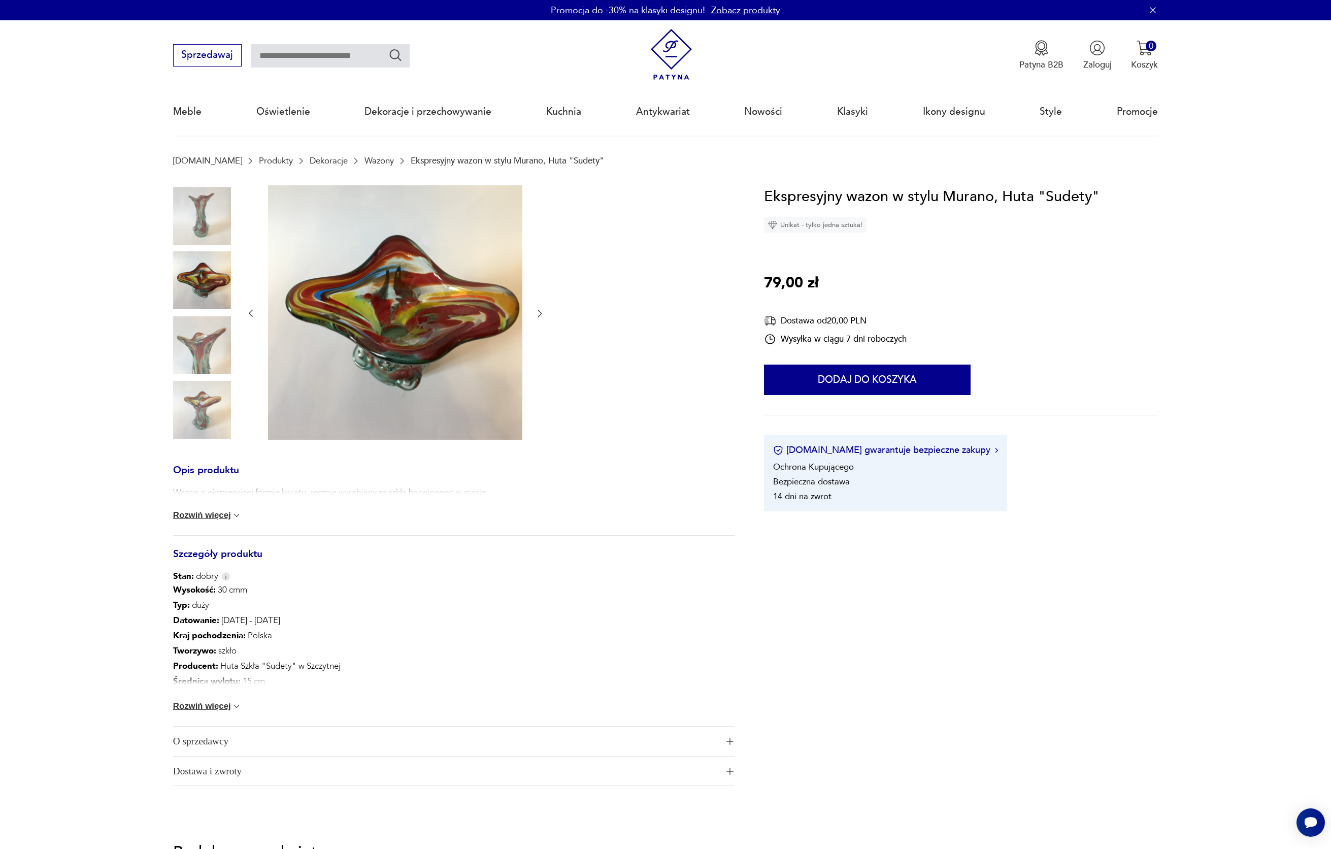
click at [205, 323] on img at bounding box center [202, 345] width 58 height 58
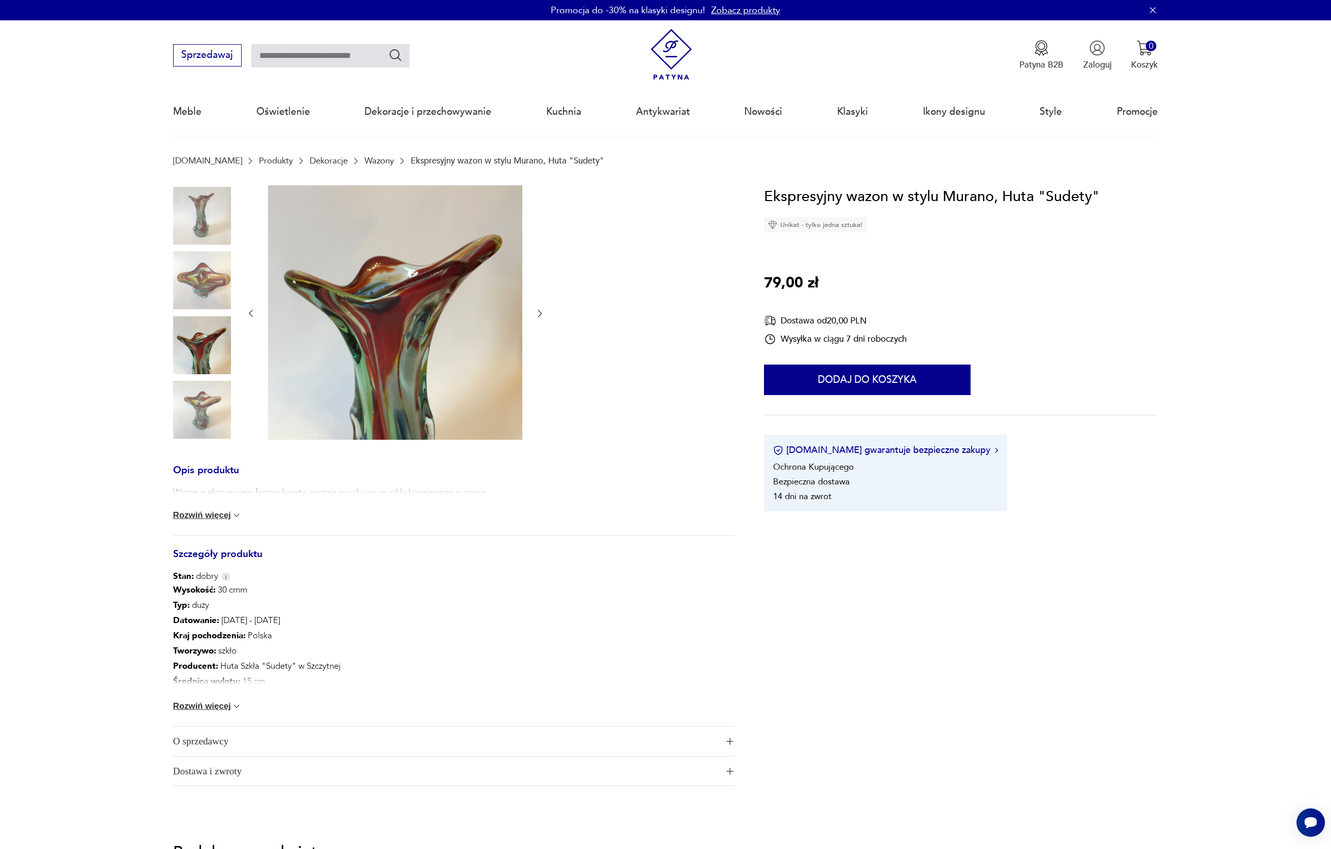
click at [204, 344] on img at bounding box center [202, 345] width 58 height 58
click at [201, 412] on img at bounding box center [202, 410] width 58 height 58
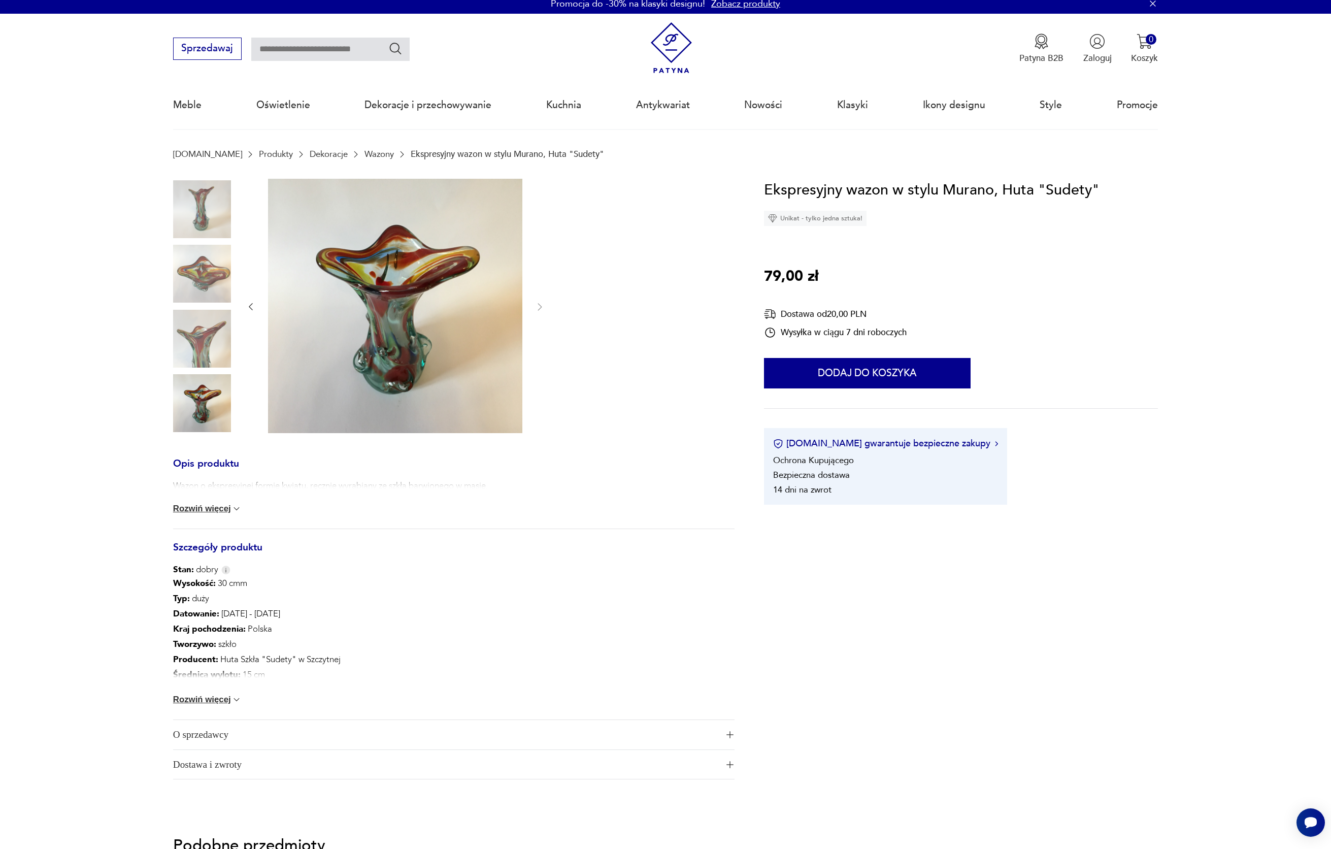
scroll to position [20, 0]
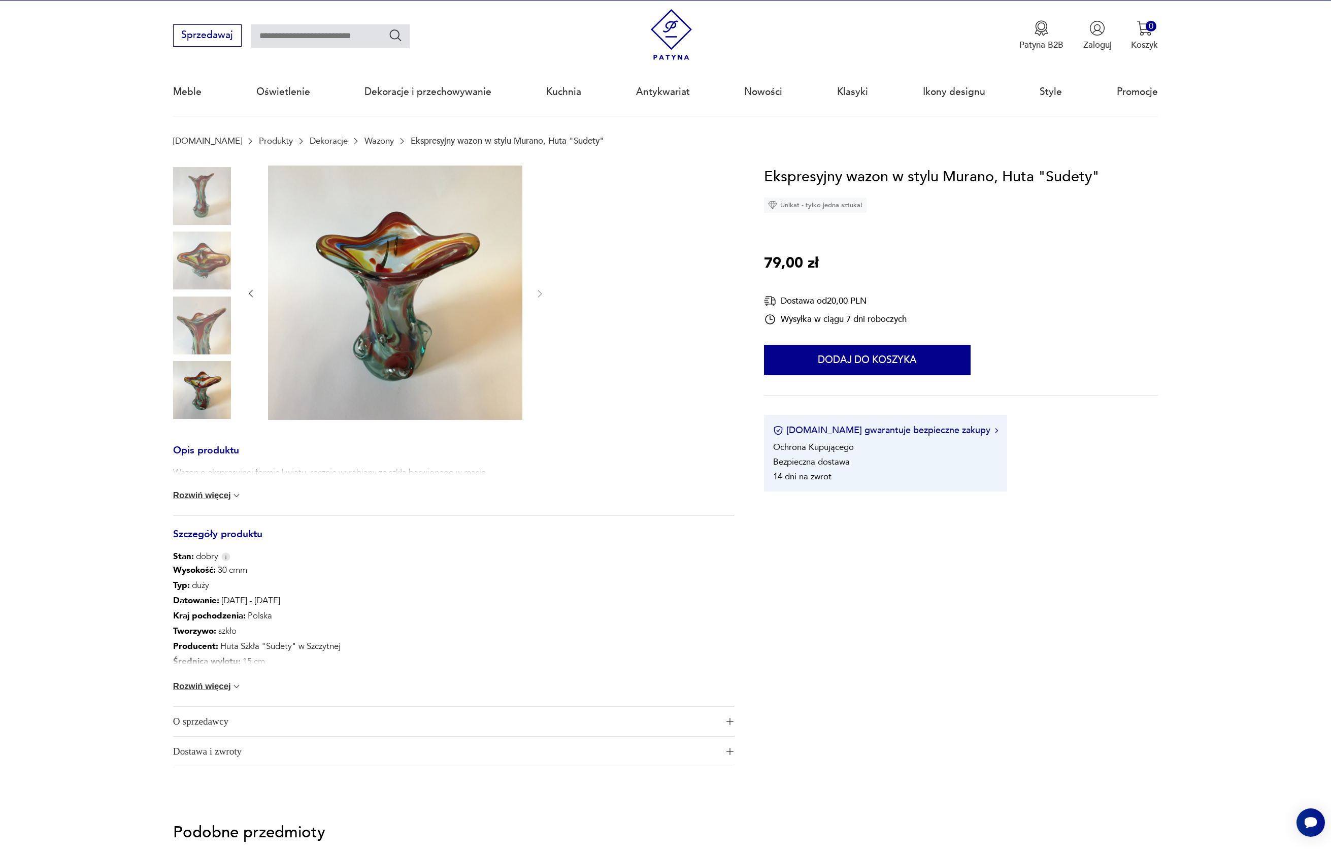
click at [185, 325] on img at bounding box center [202, 326] width 58 height 58
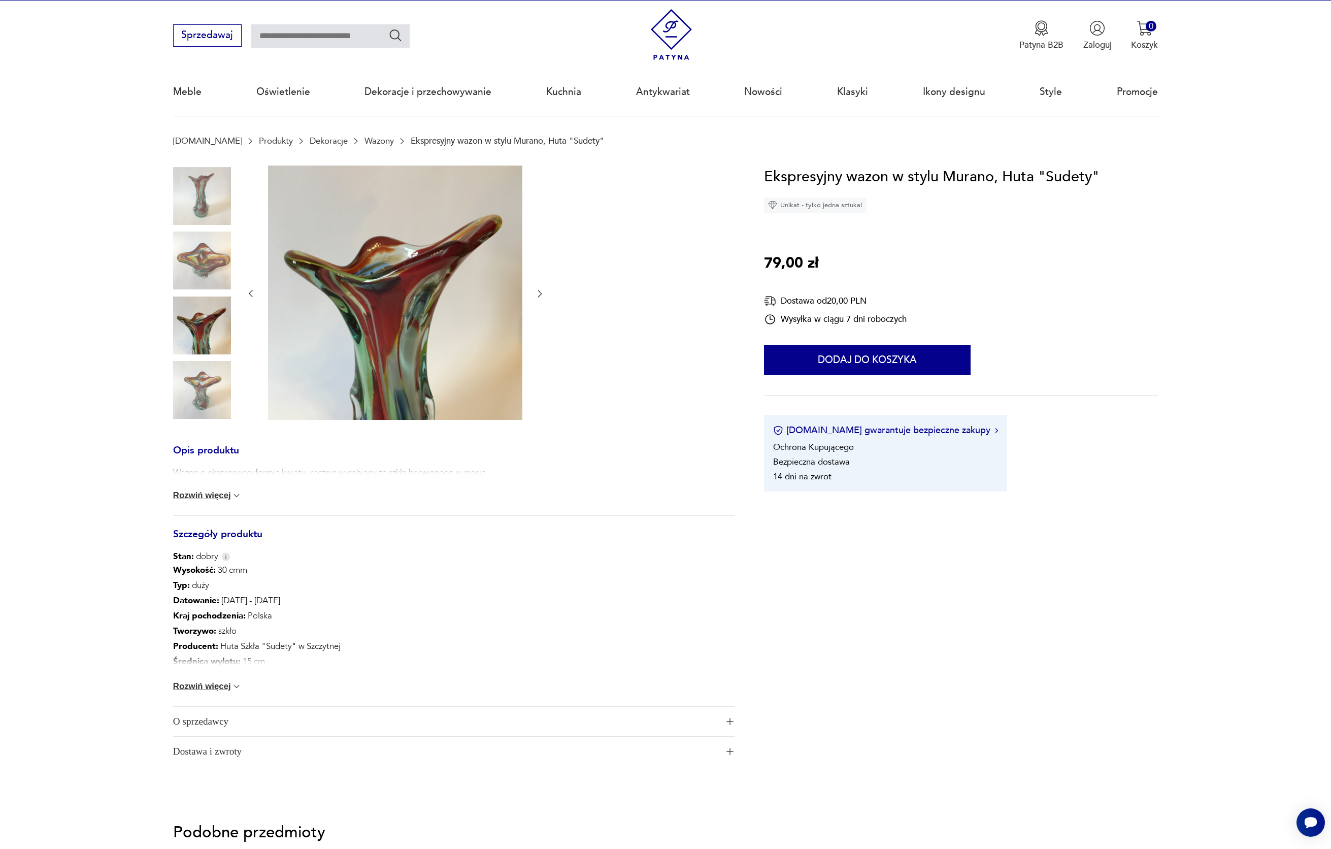
click at [200, 268] on img at bounding box center [202, 261] width 58 height 58
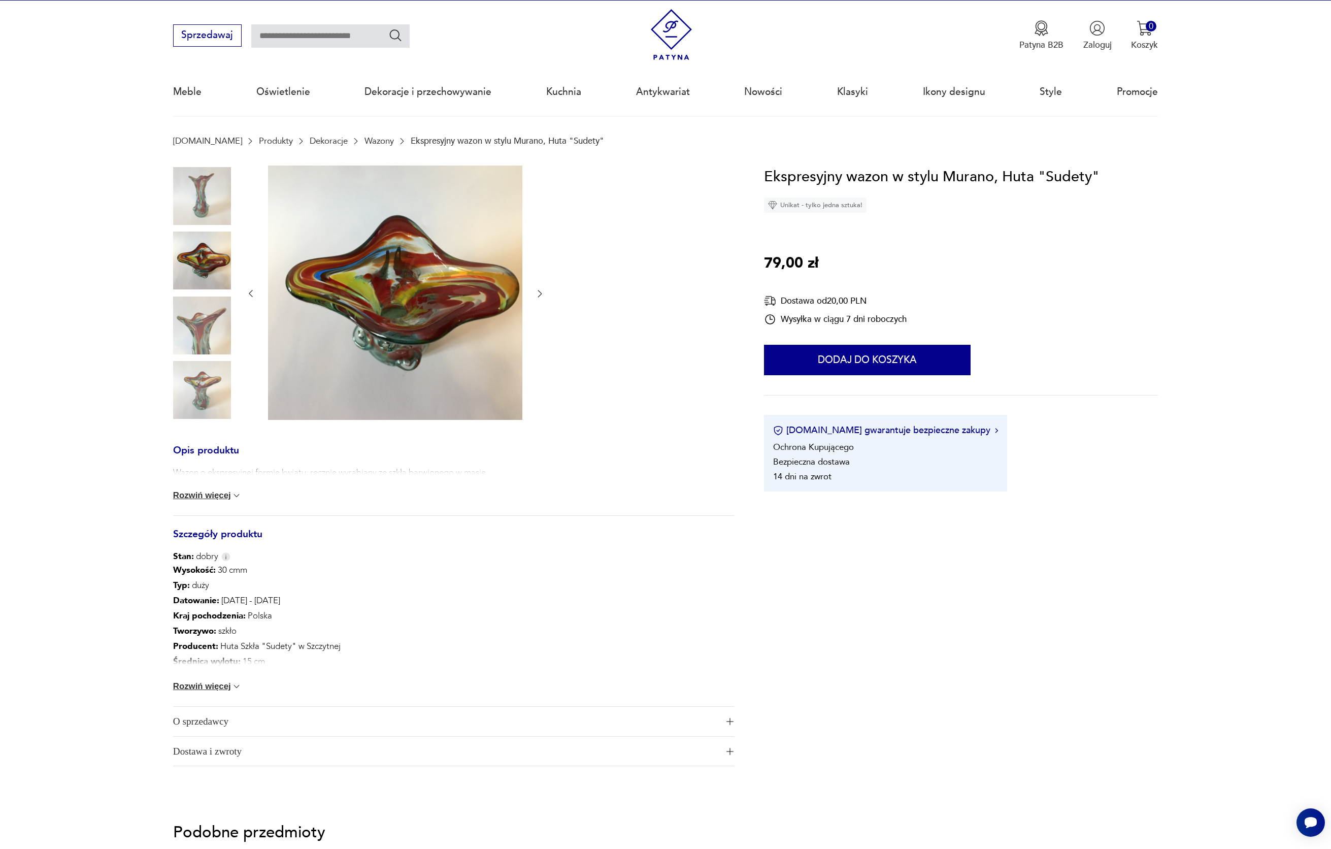
click at [206, 206] on img at bounding box center [202, 196] width 58 height 58
